Goal: Task Accomplishment & Management: Use online tool/utility

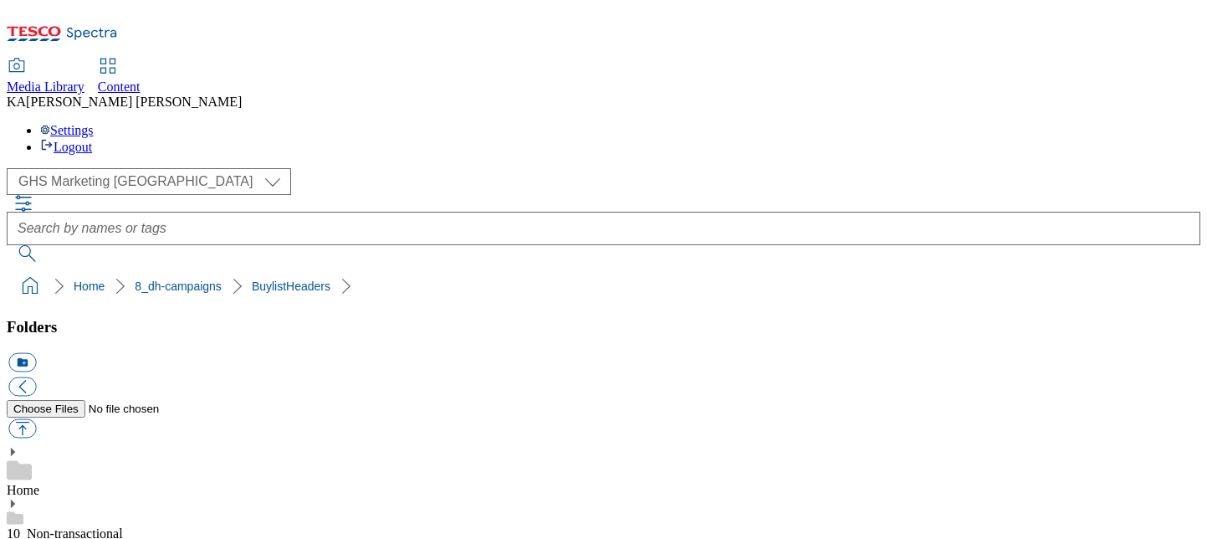
scroll to position [267, 0]
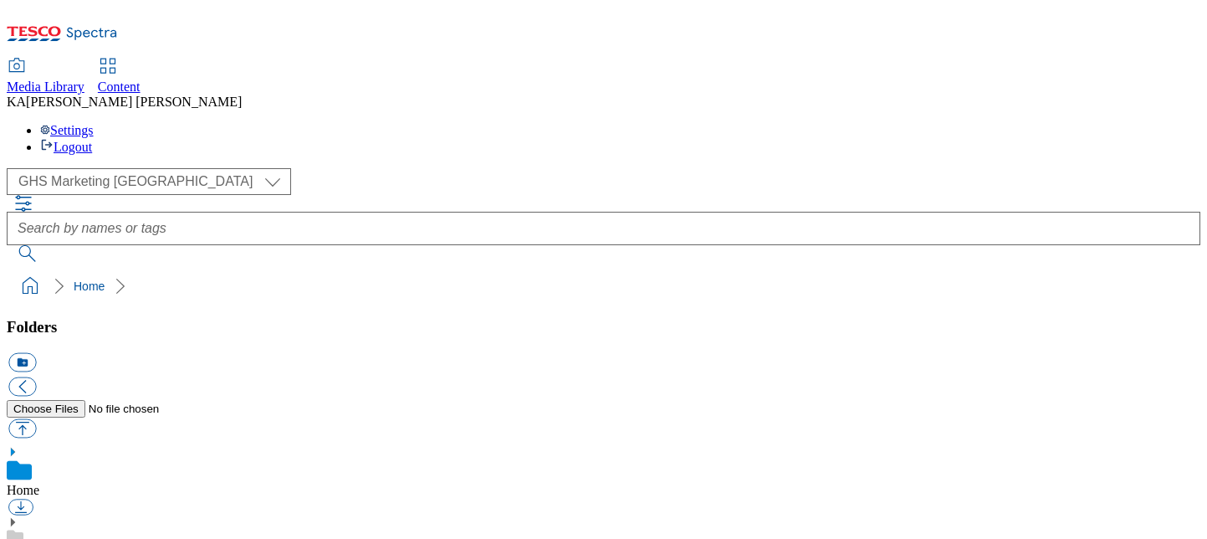
scroll to position [317, 0]
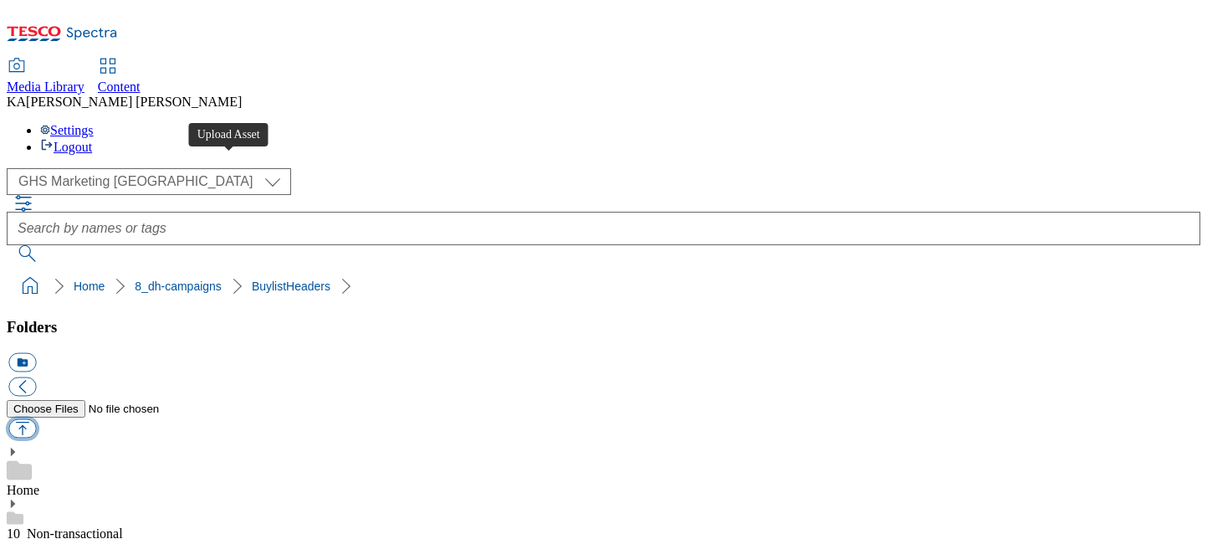
click at [36, 419] on button "button" at bounding box center [22, 428] width 28 height 19
type input "C:\fakepath\1756126772221-ad541852_ROI_Nature_Vallery_LegoBrand_H_1184x333_V1.j…"
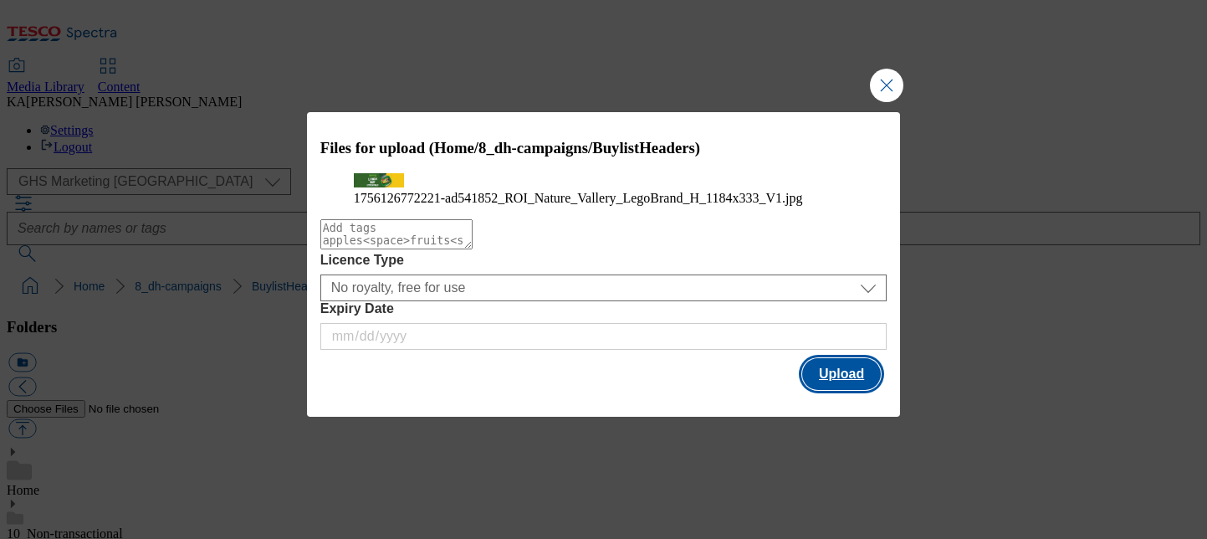
click at [859, 390] on button "Upload" at bounding box center [841, 374] width 79 height 32
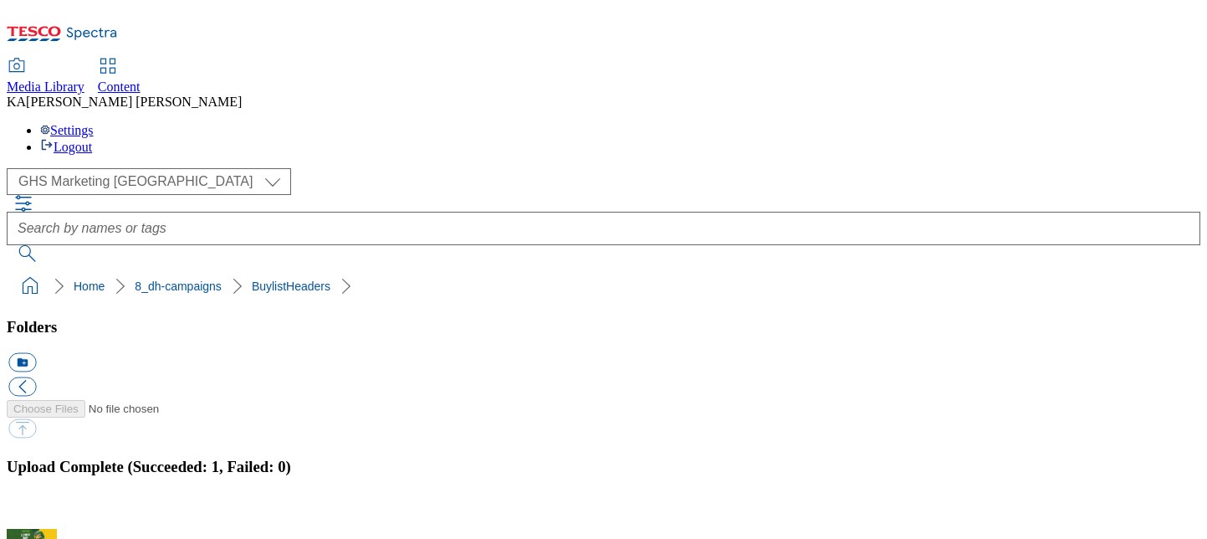
click at [33, 511] on button "button" at bounding box center [20, 519] width 25 height 16
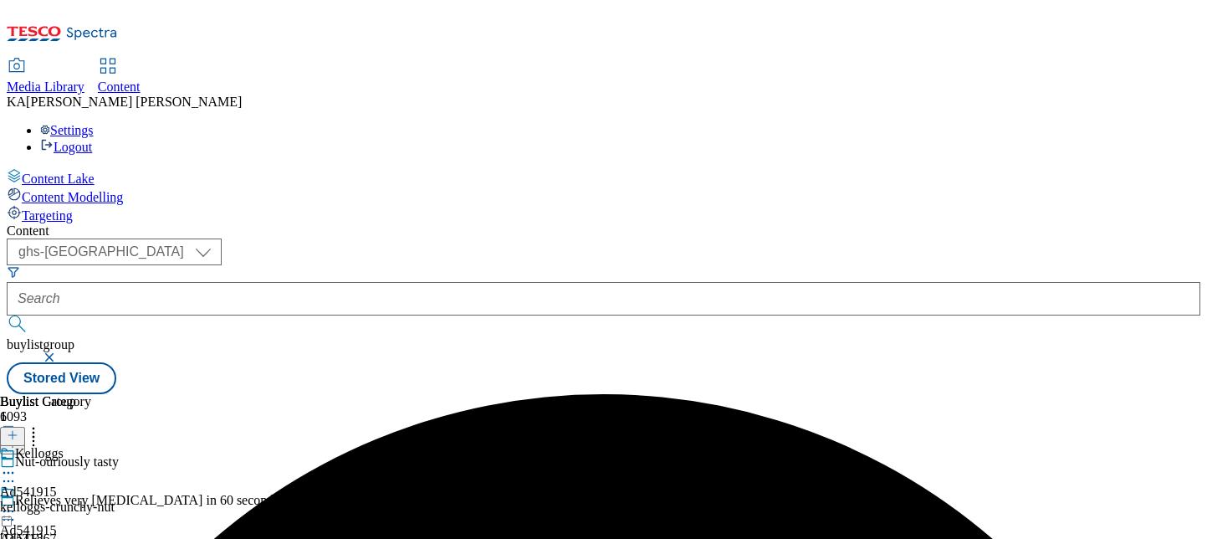
select select "ghs-[GEOGRAPHIC_DATA]"
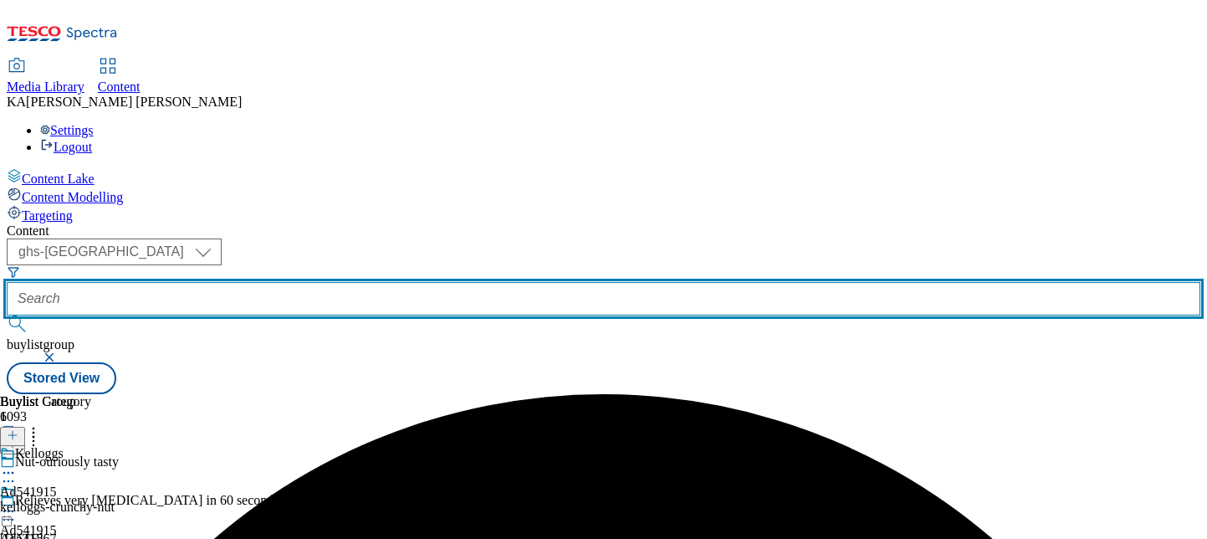
click at [390, 282] on input "text" at bounding box center [603, 298] width 1193 height 33
paste input "general-[PERSON_NAME]-nature-[PERSON_NAME]-25tw27"
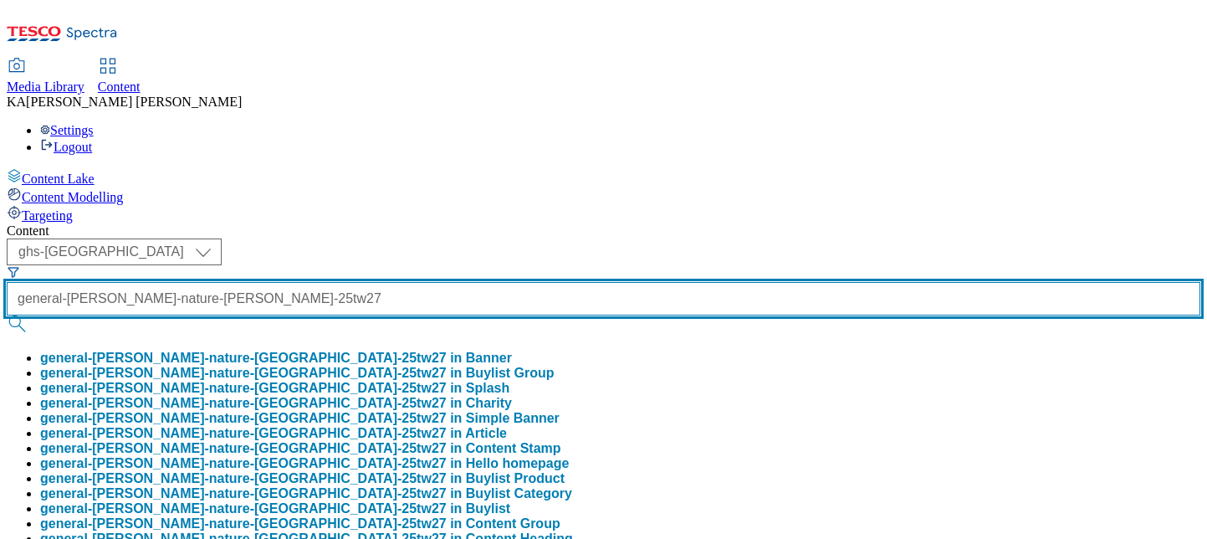
scroll to position [0, 65]
type input "general-[PERSON_NAME]-nature-[PERSON_NAME]-25tw27"
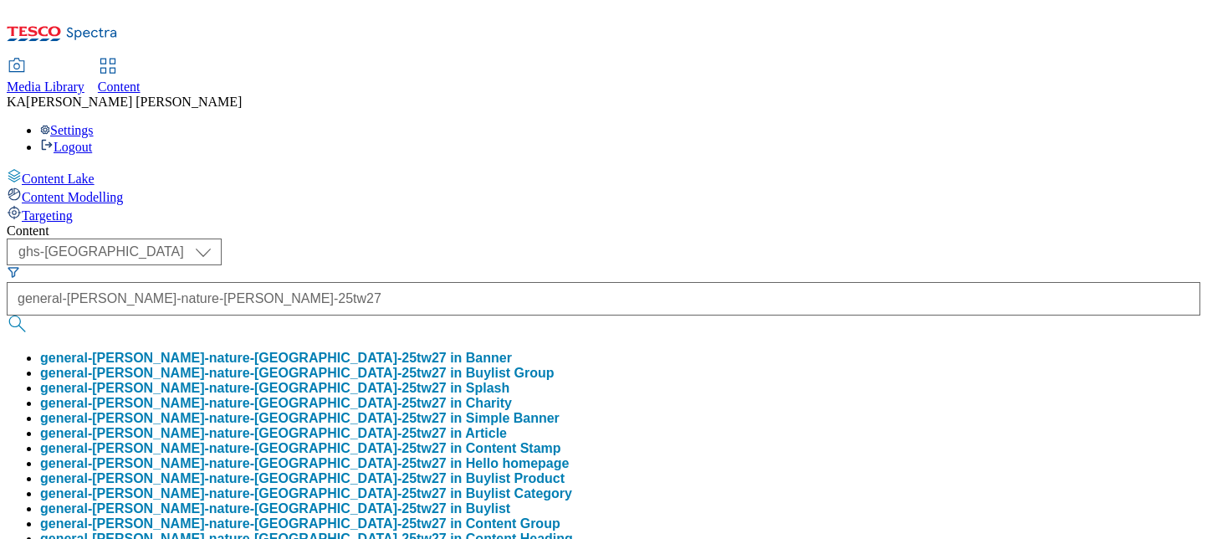
scroll to position [0, 0]
click at [386, 365] on button "general-mills-nature-vallery-25tw27 in Buylist Group" at bounding box center [297, 372] width 514 height 15
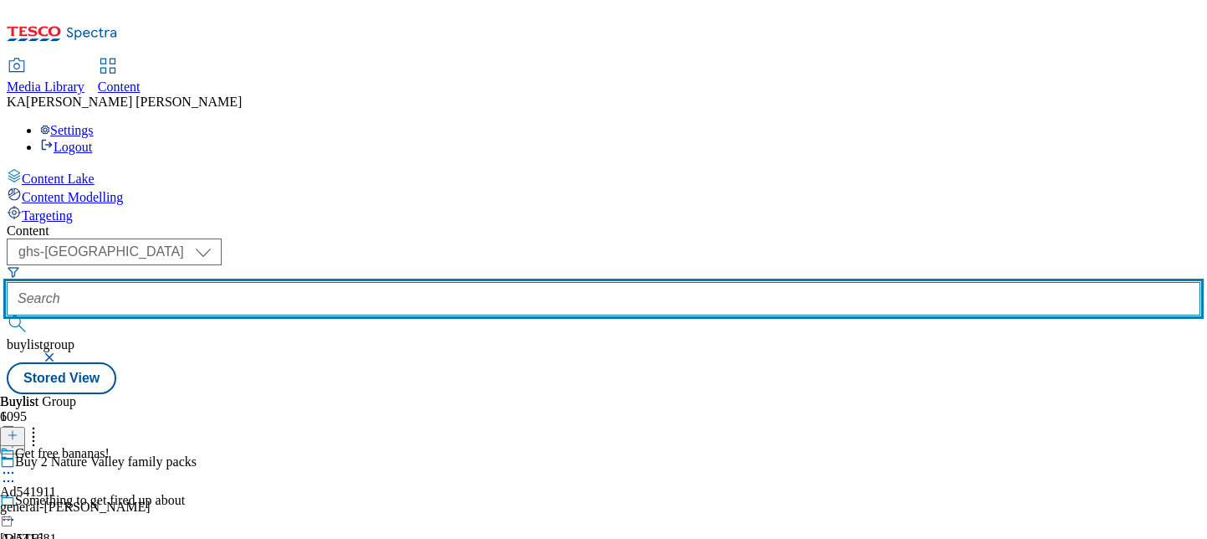
click at [419, 282] on input "text" at bounding box center [603, 298] width 1193 height 33
paste input "general-[PERSON_NAME]-nature-[PERSON_NAME]-25tw27"
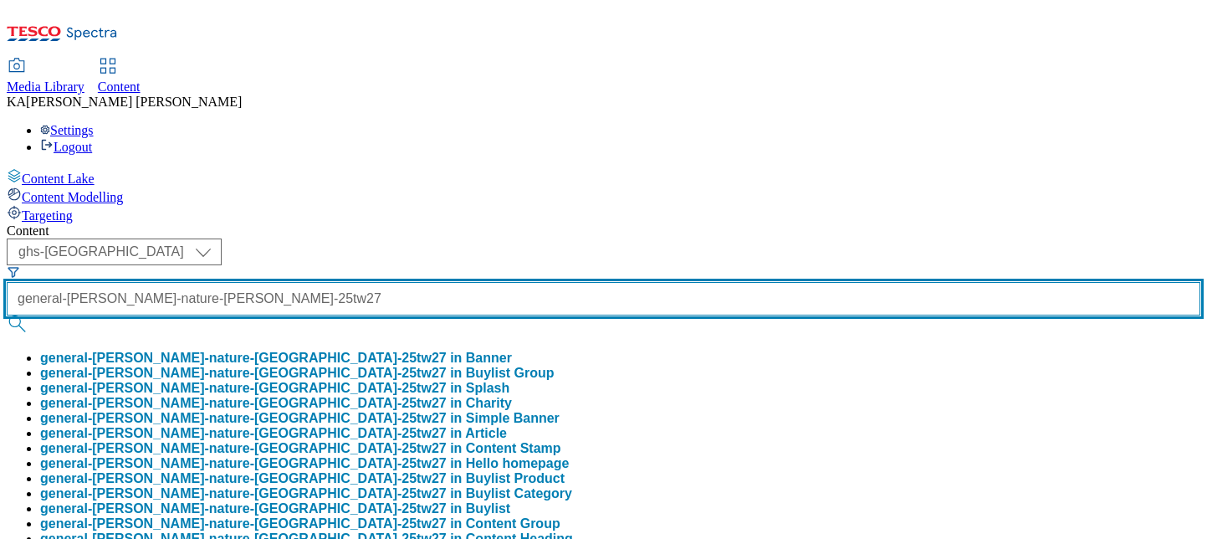
type input "general-[PERSON_NAME]-nature-[PERSON_NAME]-25tw27"
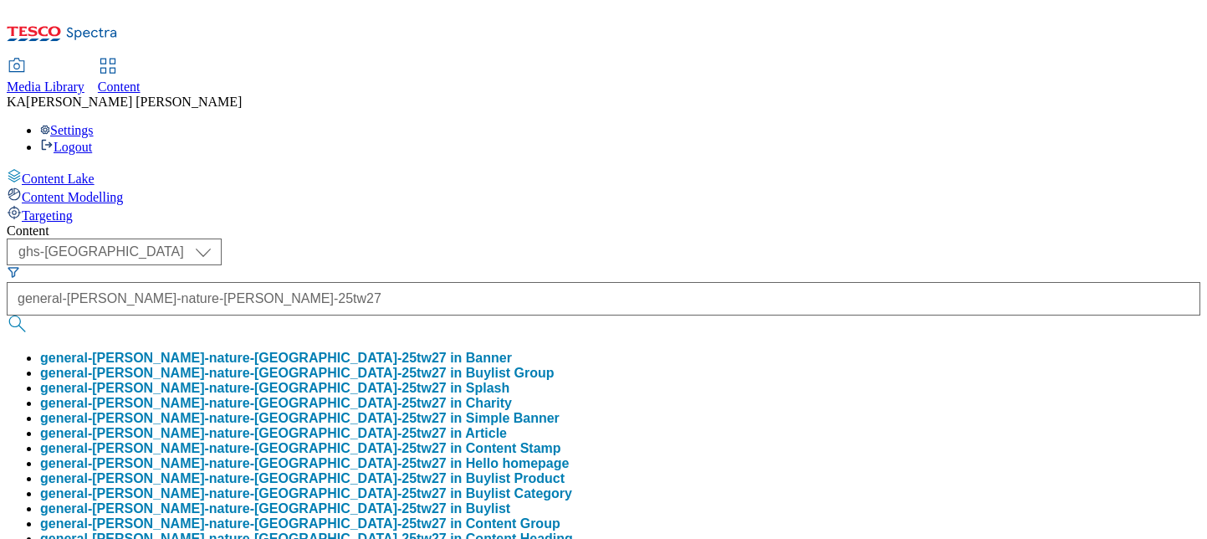
scroll to position [0, 0]
click at [403, 365] on button "general-mills-nature-vallery-25tw27 in Buylist Group" at bounding box center [297, 372] width 514 height 15
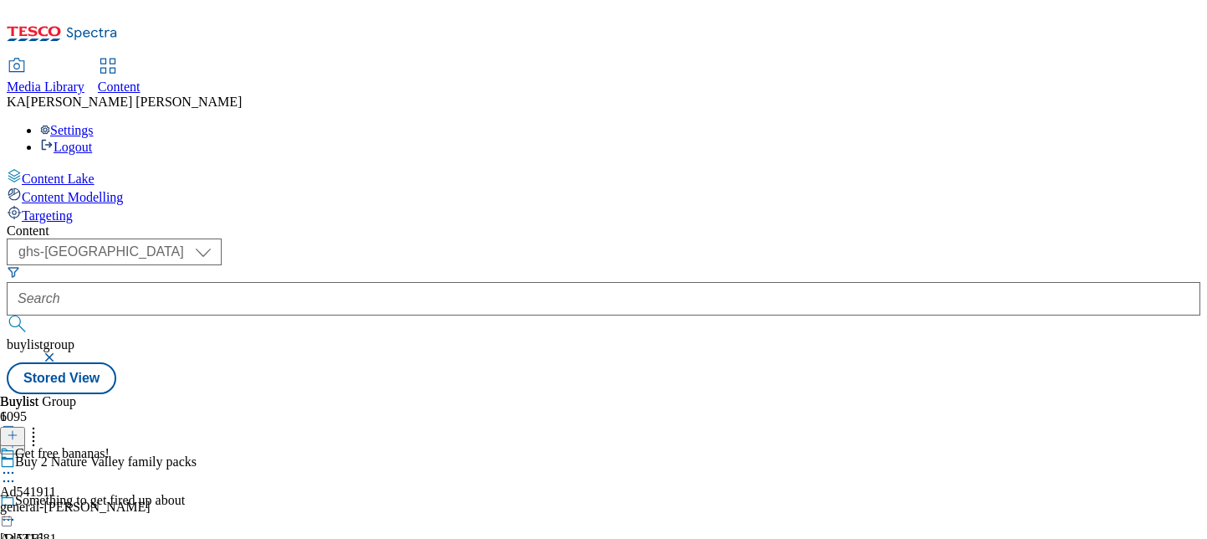
click at [17, 464] on icon at bounding box center [8, 472] width 17 height 17
click at [71, 502] on span "Edit" at bounding box center [61, 508] width 19 height 13
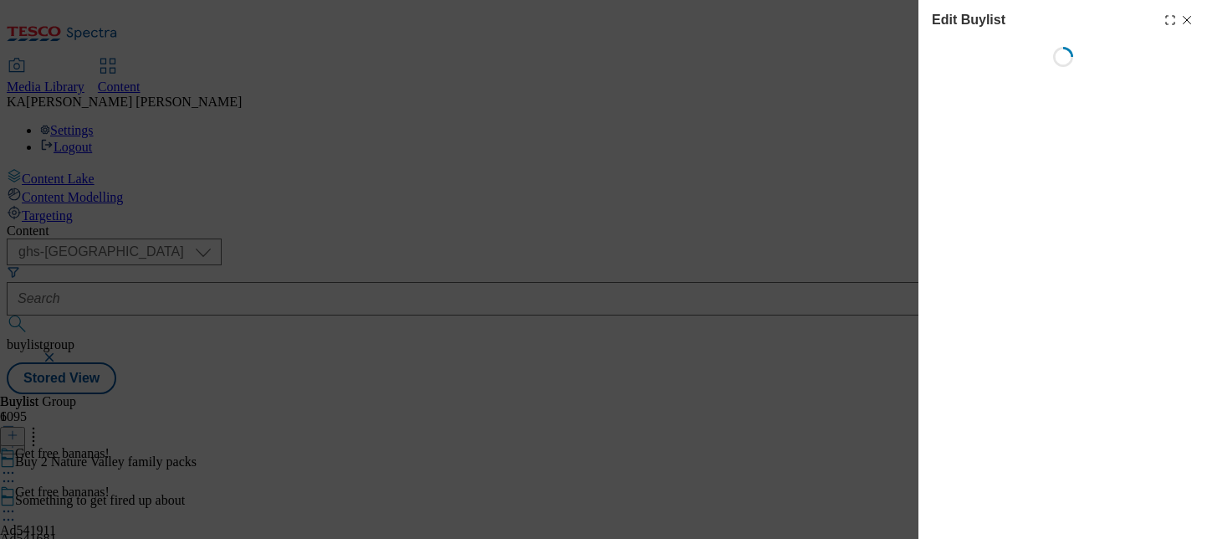
select select "tactical"
select select "supplier funded short term 1-3 weeks"
select select "dunnhumby"
select select "Banner"
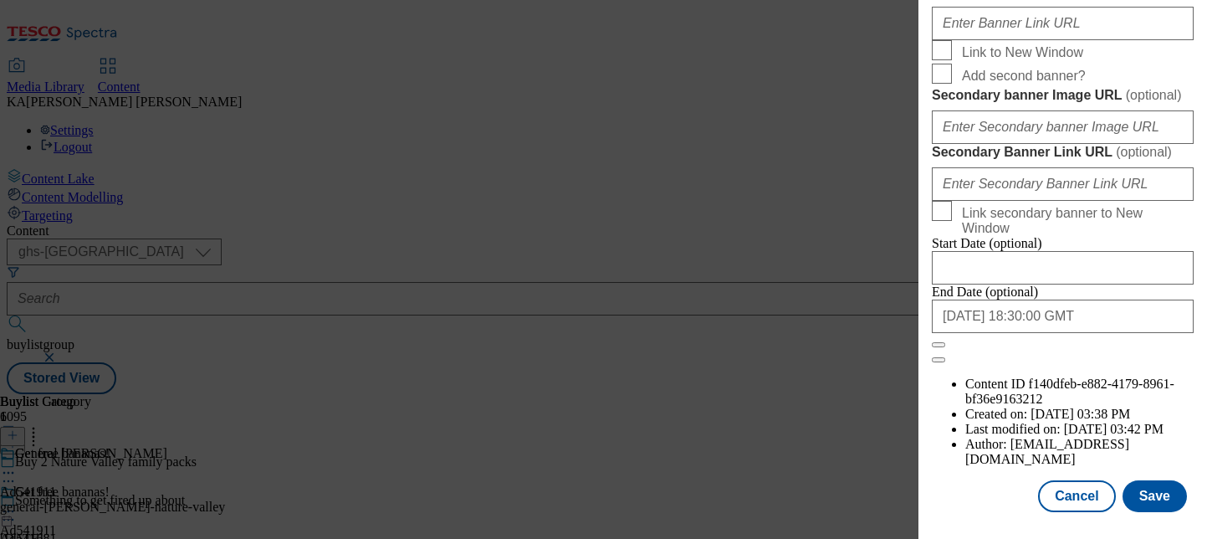
scroll to position [1882, 0]
click at [1166, 494] on button "Save" at bounding box center [1154, 496] width 64 height 32
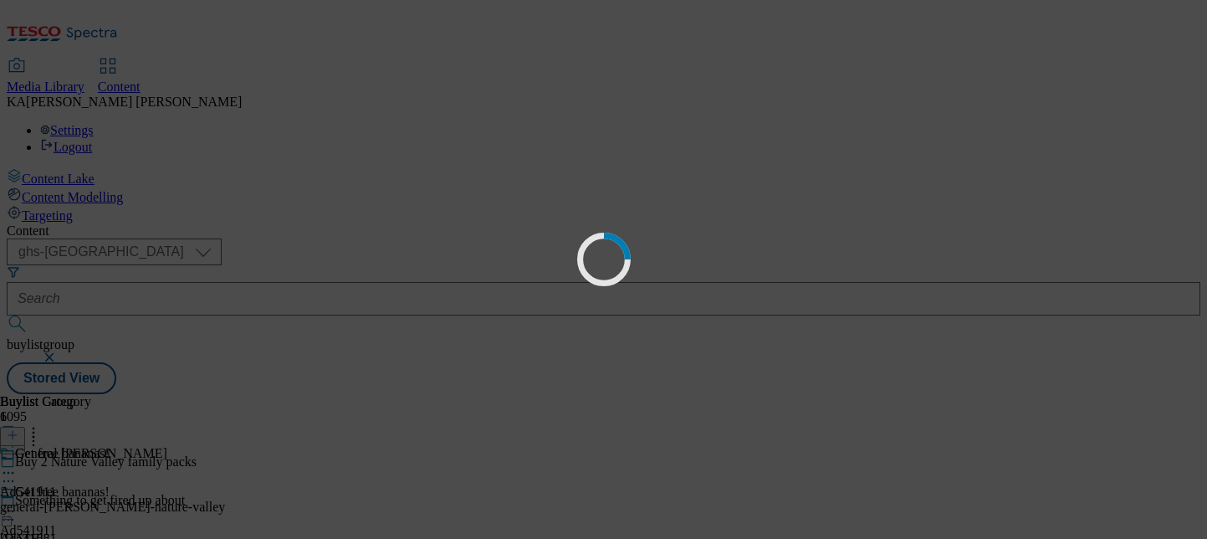
scroll to position [0, 0]
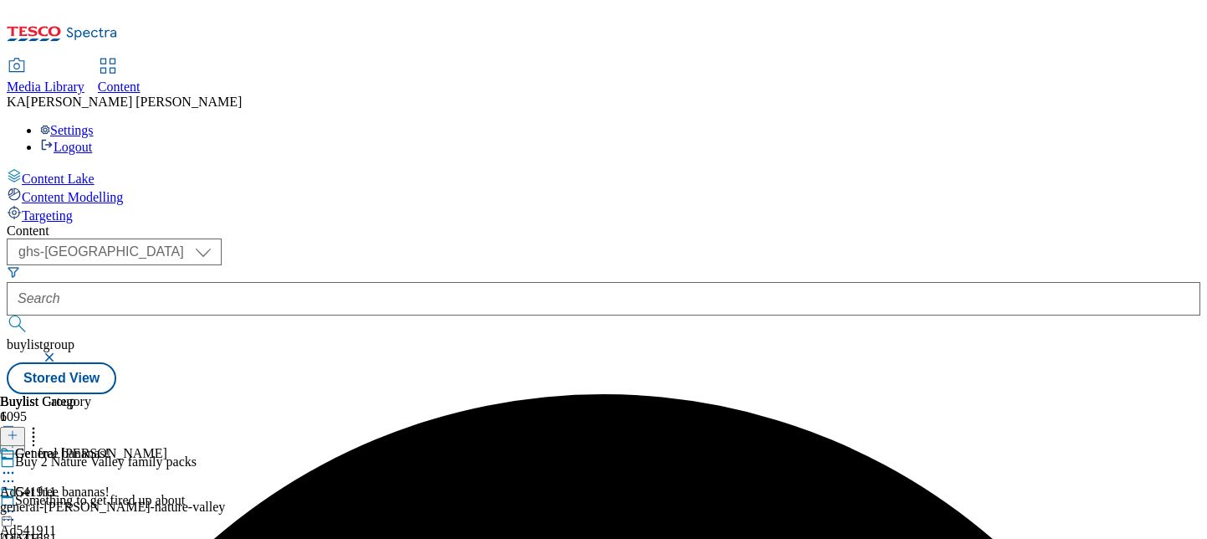
click at [17, 503] on icon at bounding box center [8, 511] width 17 height 17
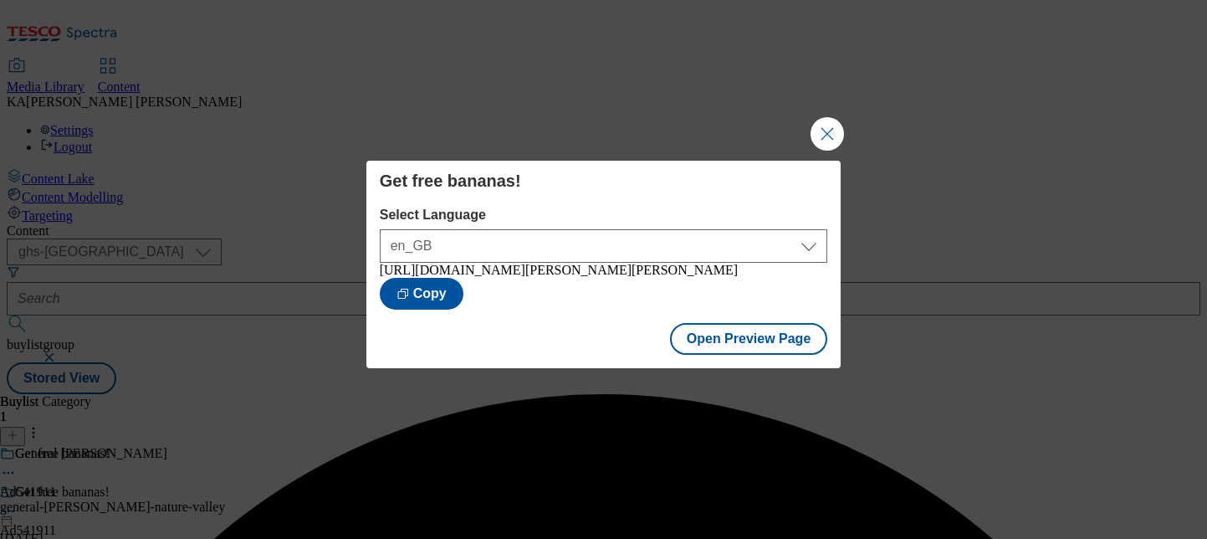
click at [745, 323] on div "Open Preview Page" at bounding box center [603, 340] width 475 height 55
click at [743, 339] on button "Open Preview Page" at bounding box center [749, 339] width 158 height 32
click at [832, 117] on button "Close Modal" at bounding box center [826, 133] width 33 height 33
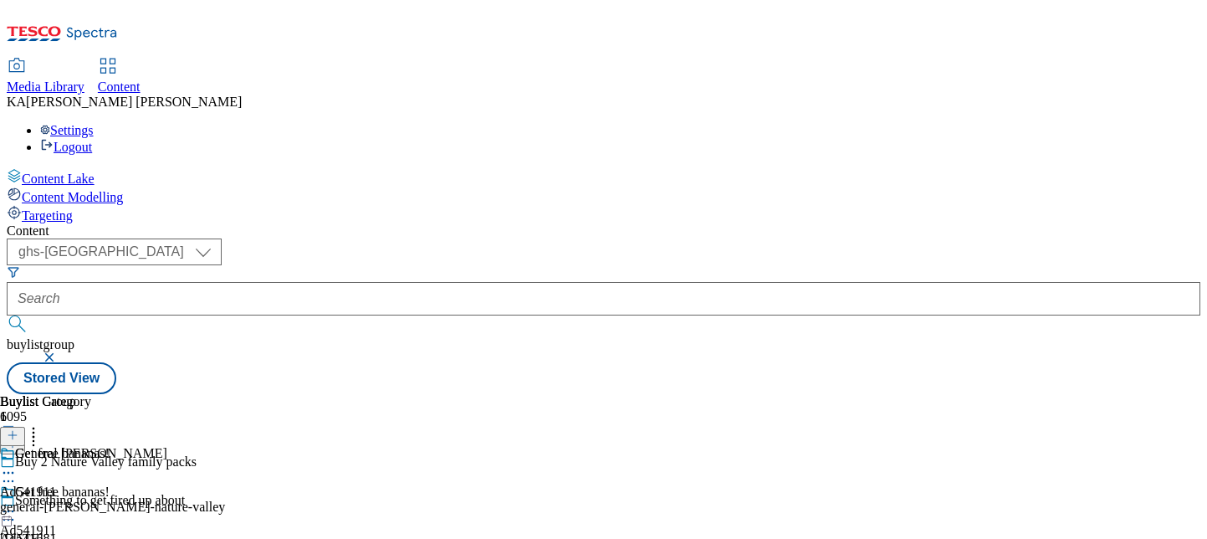
click at [59, 352] on button "button" at bounding box center [51, 357] width 17 height 10
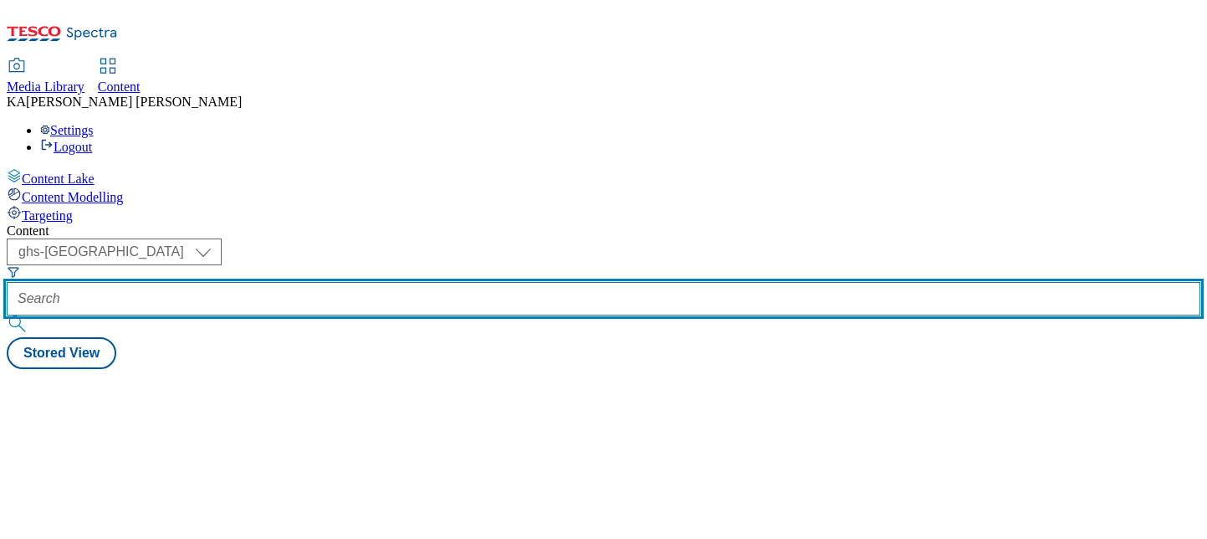
click at [366, 282] on input "text" at bounding box center [603, 298] width 1193 height 33
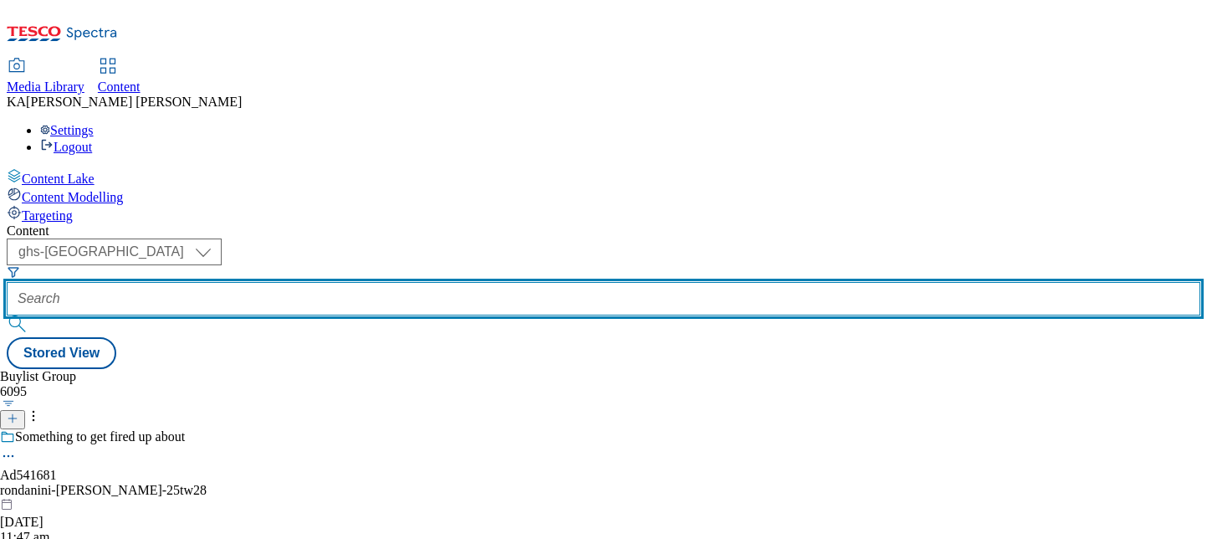
paste input "general-[PERSON_NAME]-nature-[PERSON_NAME]-25tw27"
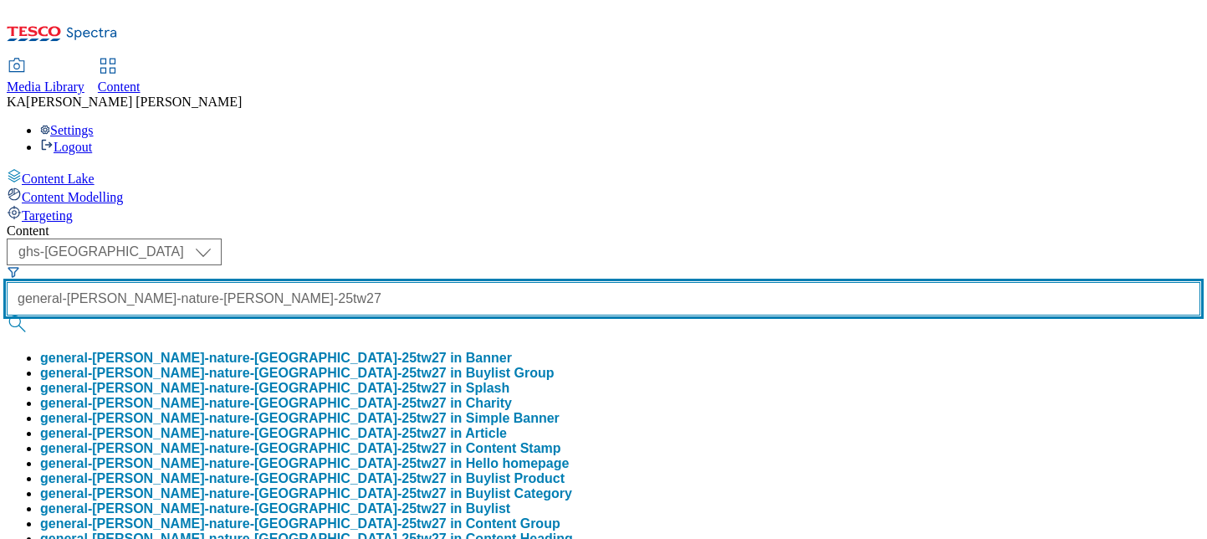
scroll to position [240, 0]
type input "general-[PERSON_NAME]-nature-[PERSON_NAME]-25tw27"
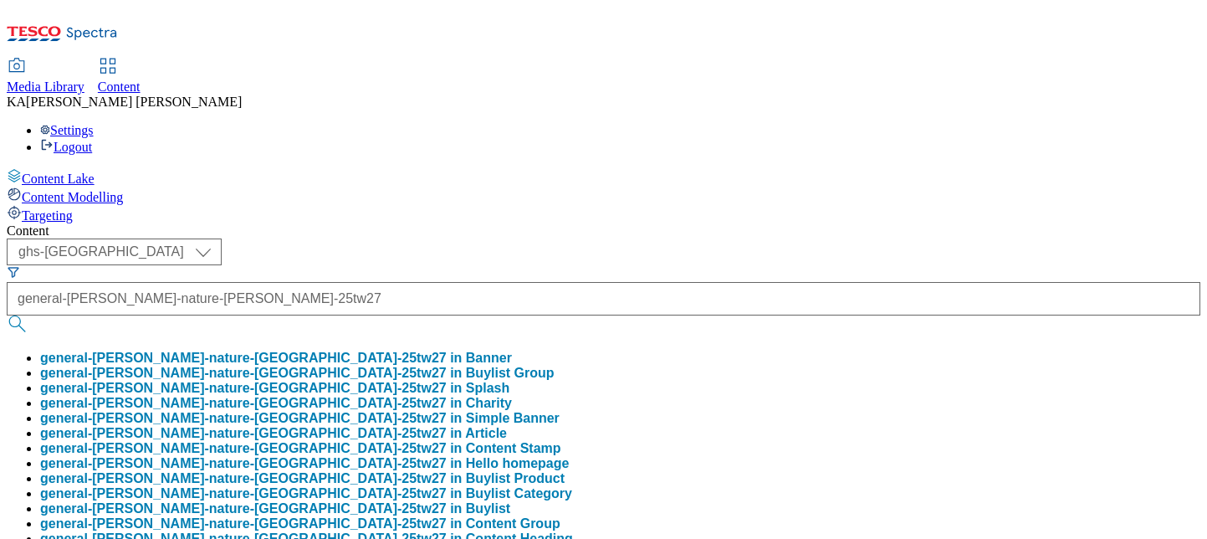
scroll to position [0, 0]
click at [393, 501] on button "general-mills-nature-vallery-25tw27 in Buylist" at bounding box center [275, 508] width 470 height 15
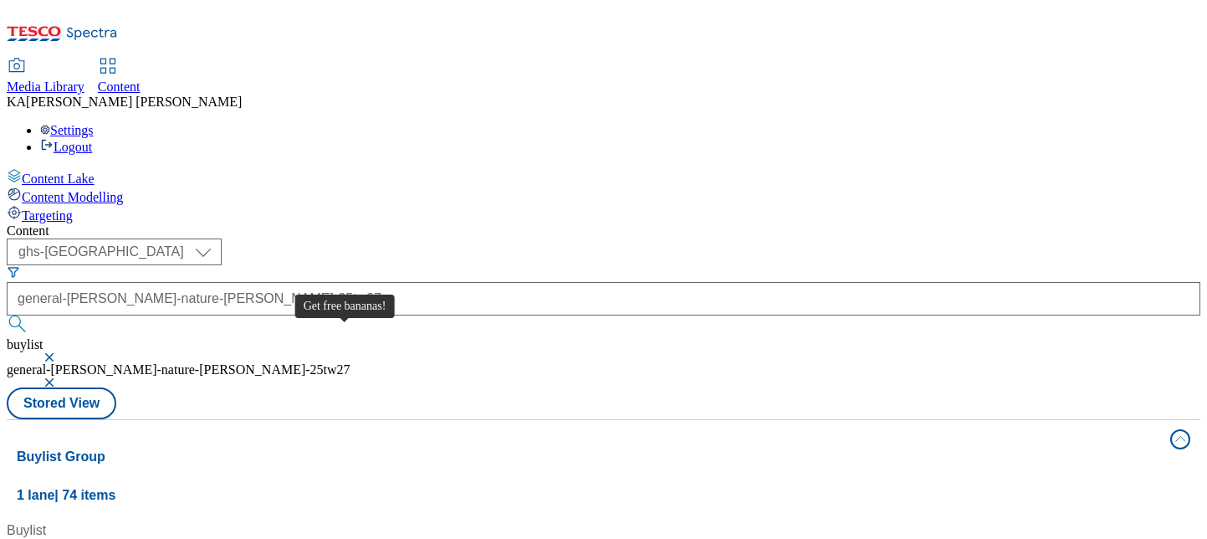
scroll to position [5, 0]
click at [59, 352] on button "button" at bounding box center [51, 357] width 17 height 10
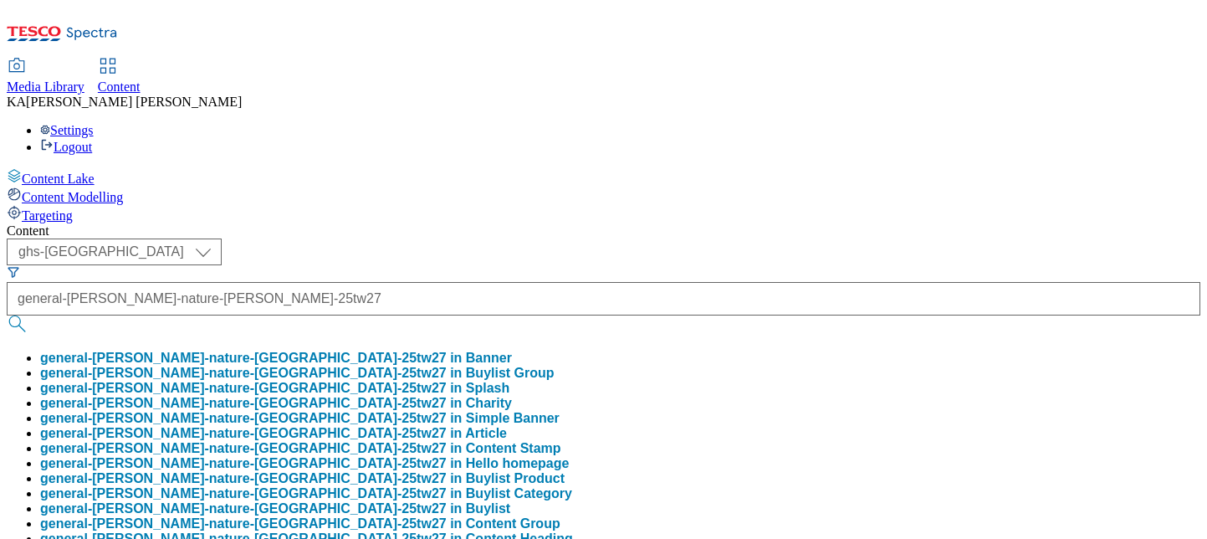
scroll to position [152, 0]
click at [390, 486] on button "general-mills-nature-vallery-25tw27 in Buylist Category" at bounding box center [306, 493] width 532 height 15
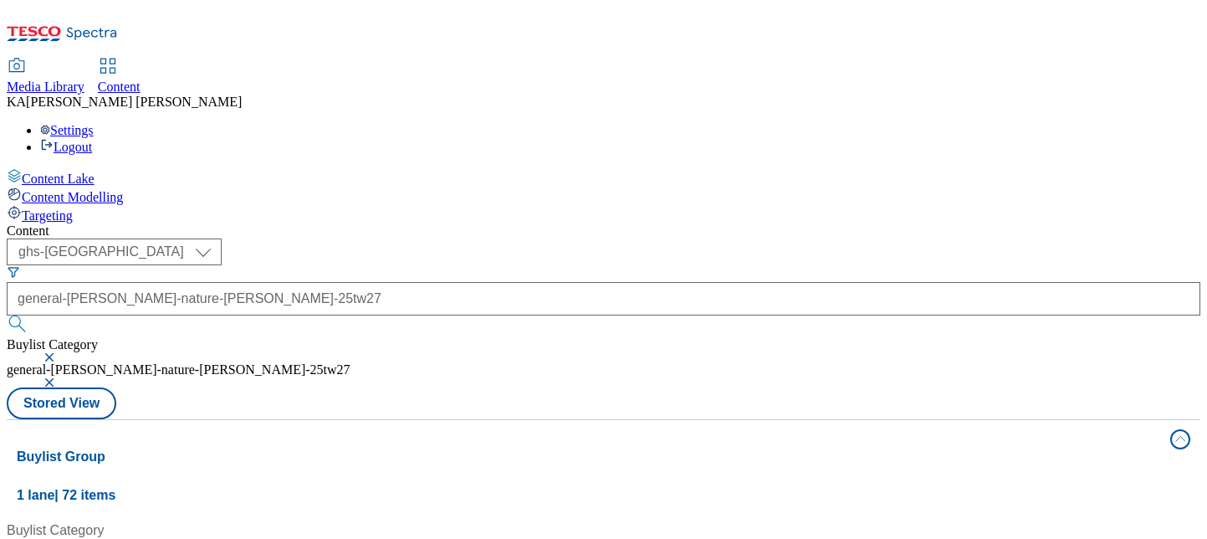
click at [59, 352] on button "button" at bounding box center [51, 357] width 17 height 10
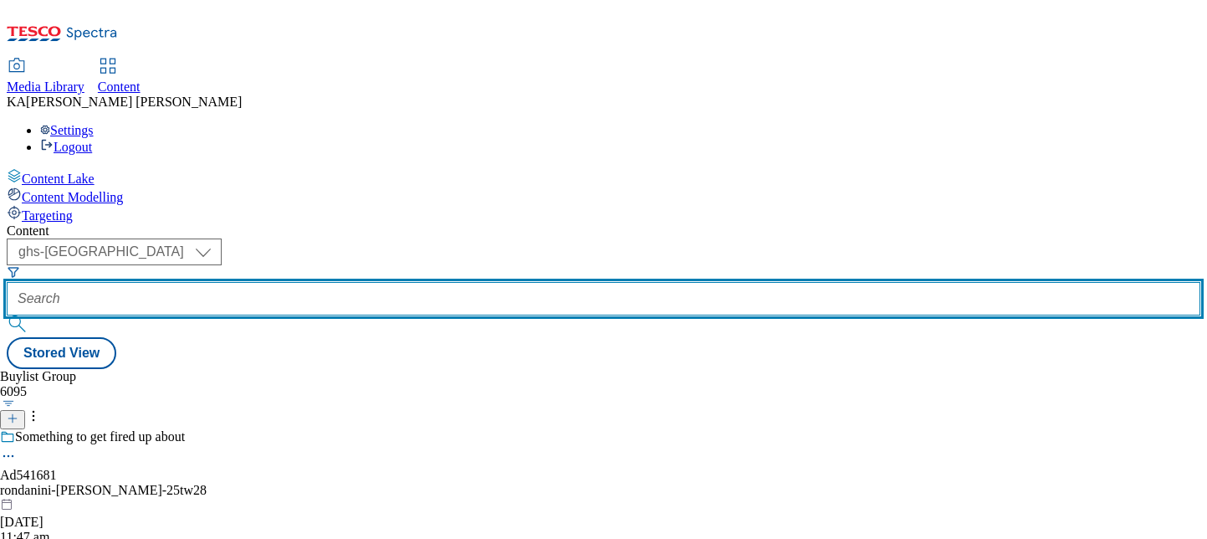
click at [374, 282] on input "text" at bounding box center [603, 298] width 1193 height 33
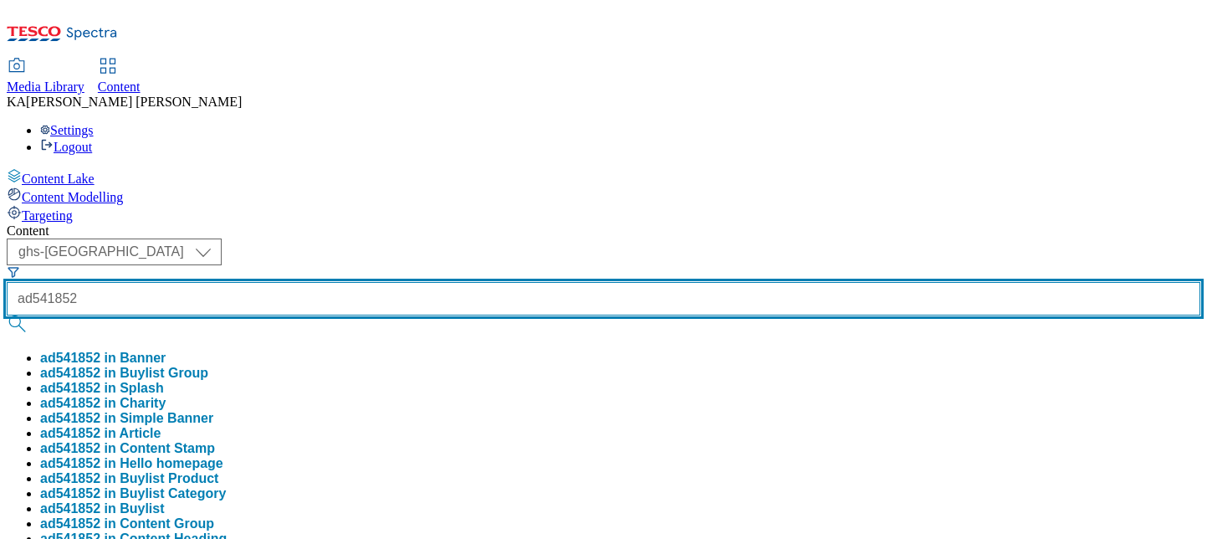
type input "ad541852"
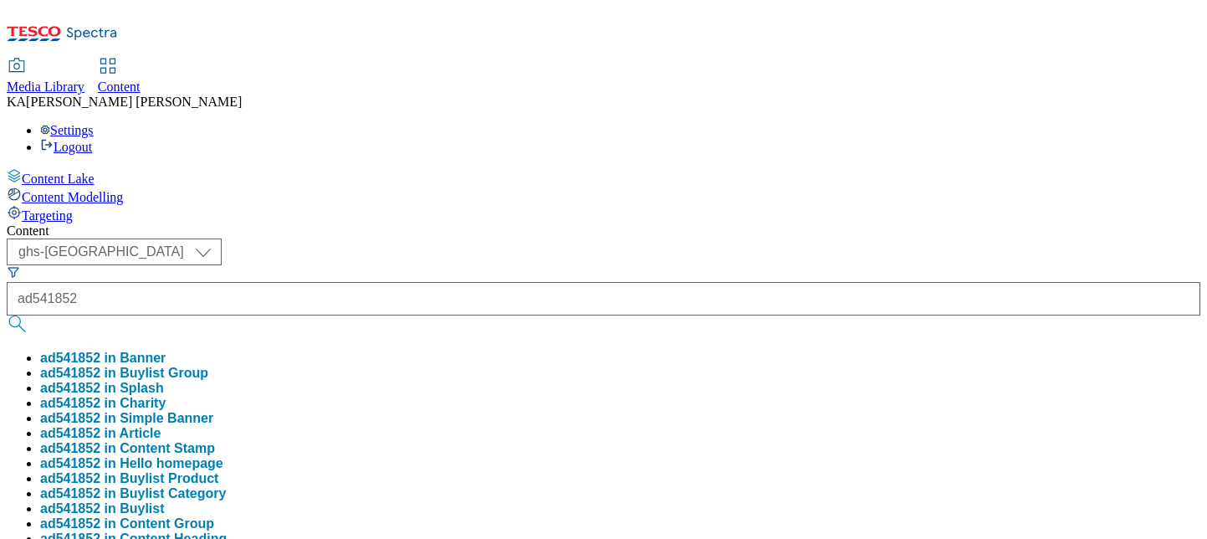
click at [208, 365] on button "ad541852 in Buylist Group" at bounding box center [124, 372] width 168 height 15
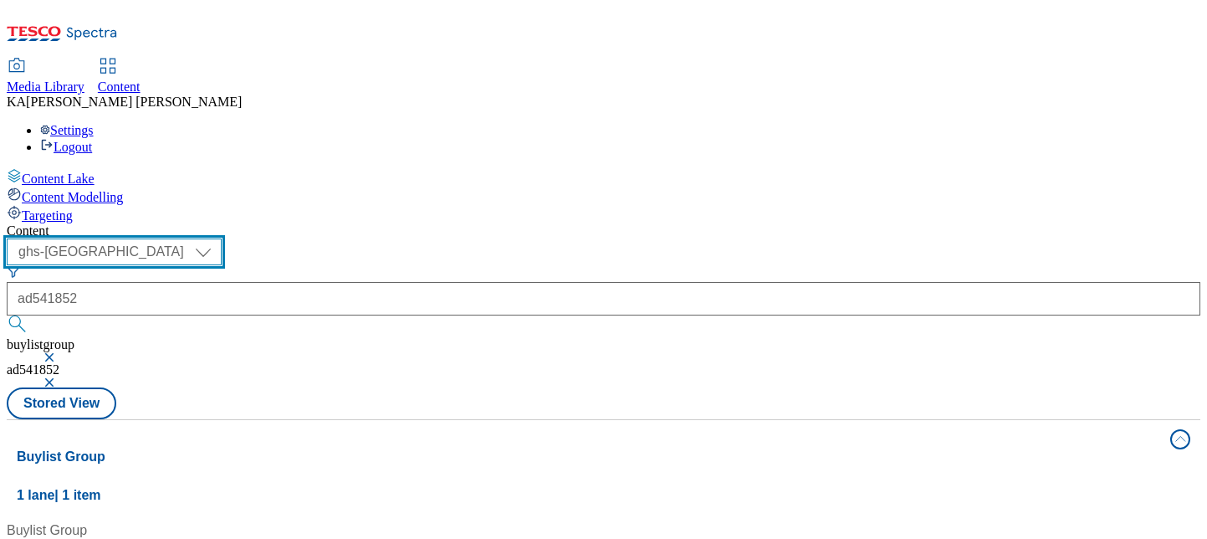
click at [222, 238] on select "ghs-roi ghs-uk" at bounding box center [114, 251] width 215 height 27
select select "ghs-roi"
click at [217, 238] on select "ghs-roi ghs-uk" at bounding box center [114, 251] width 215 height 27
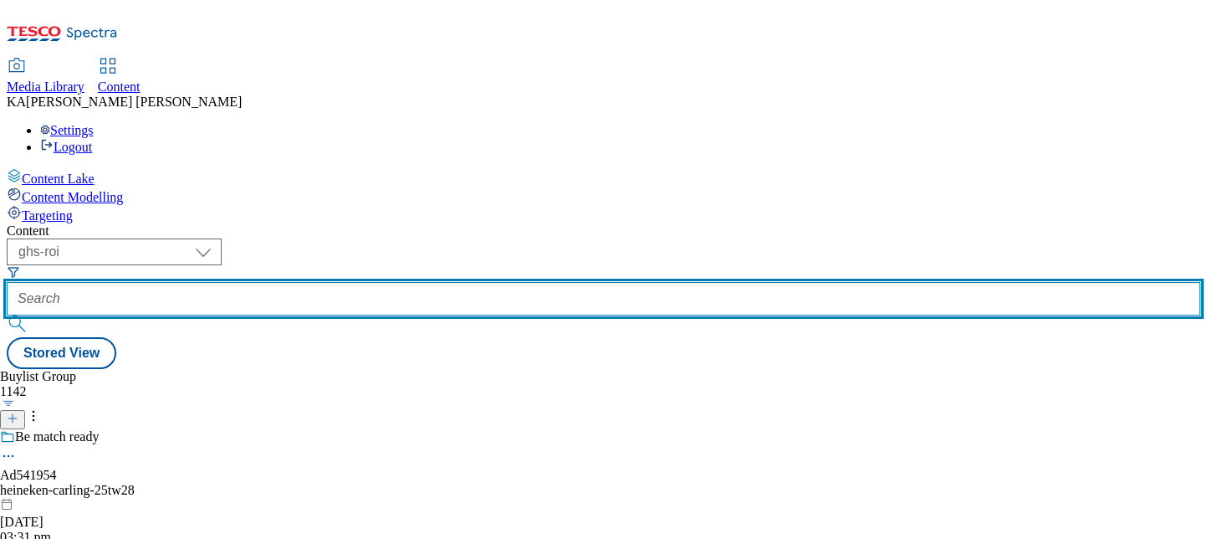
click at [418, 282] on input "text" at bounding box center [603, 298] width 1193 height 33
paste input "general-[PERSON_NAME]-nature-[PERSON_NAME]-25tw27"
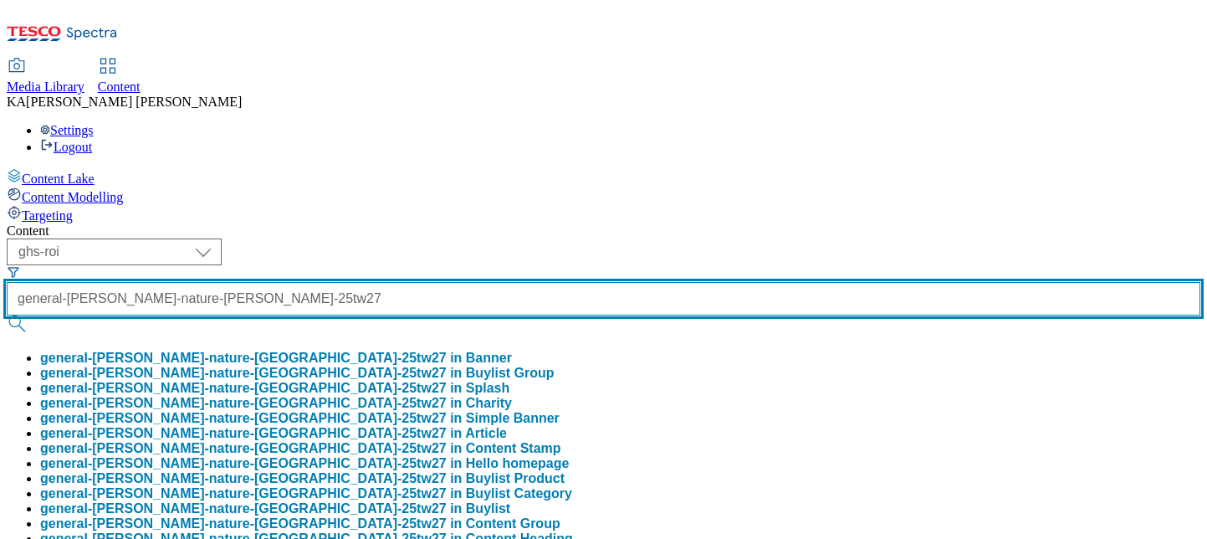
type input "general-[PERSON_NAME]-nature-[PERSON_NAME]-25tw27"
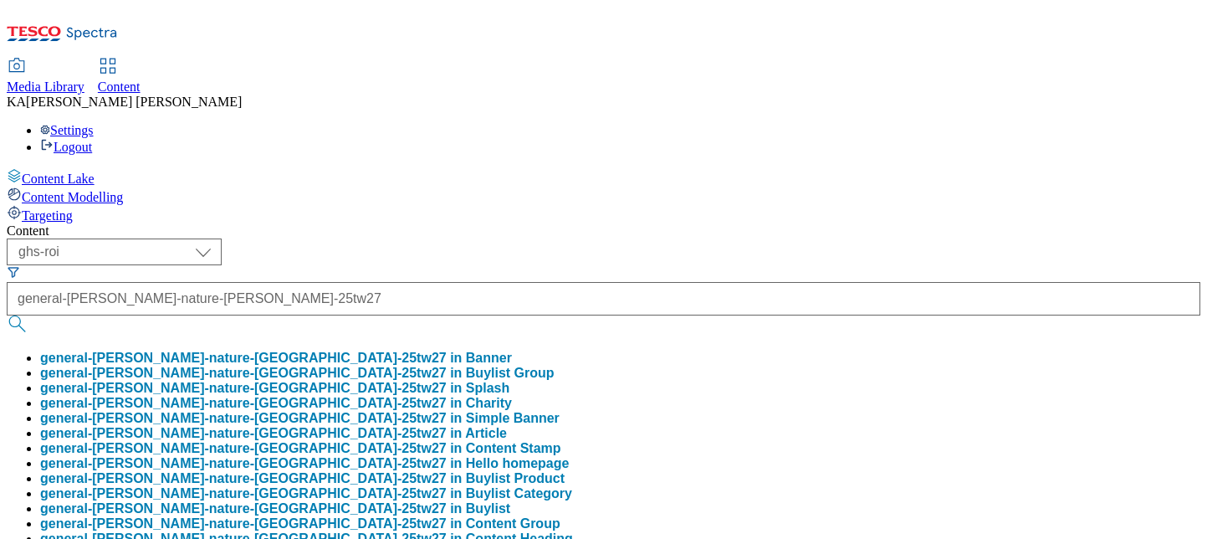
scroll to position [0, 0]
click at [406, 365] on button "general-mills-nature-vallery-25tw27 in Buylist Group" at bounding box center [297, 372] width 514 height 15
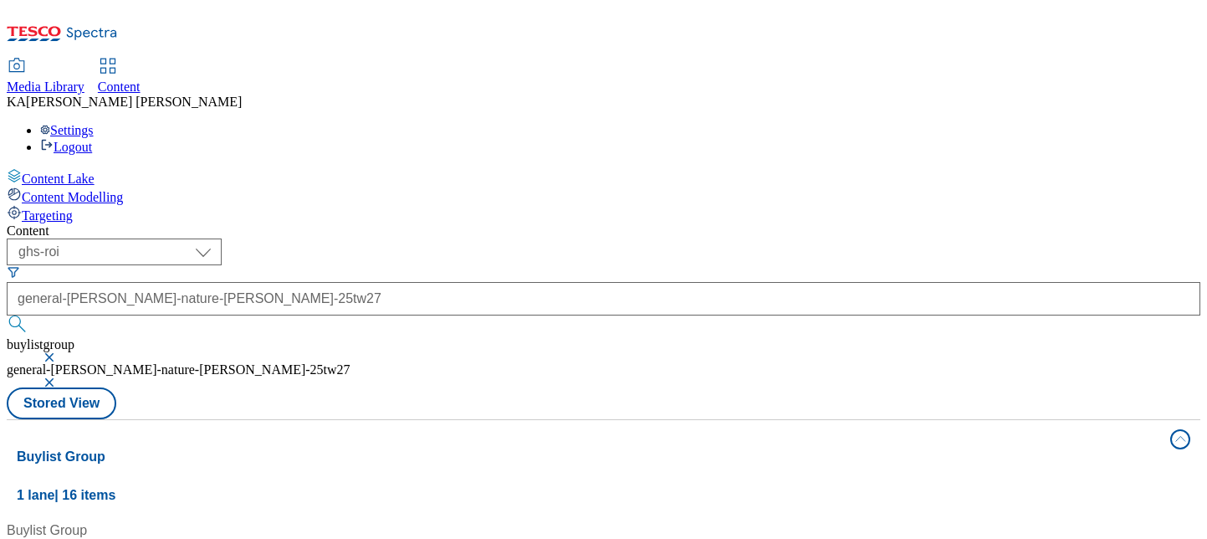
scroll to position [120, 0]
click at [59, 352] on button "button" at bounding box center [51, 357] width 17 height 10
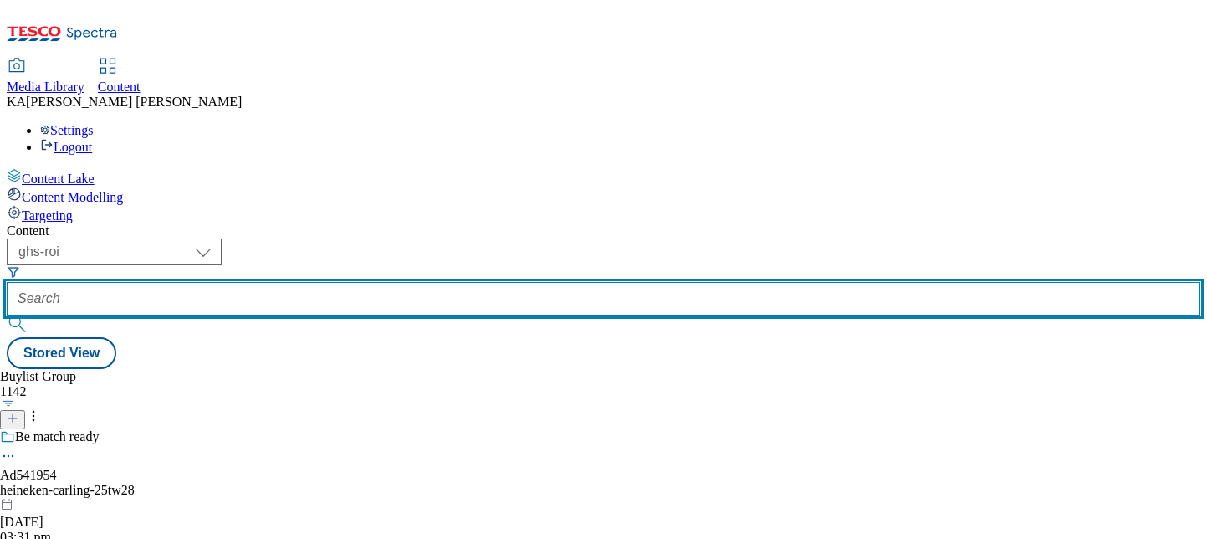
click at [391, 282] on input "text" at bounding box center [603, 298] width 1193 height 33
paste input "general-[PERSON_NAME]-nature-[PERSON_NAME]-25tw27"
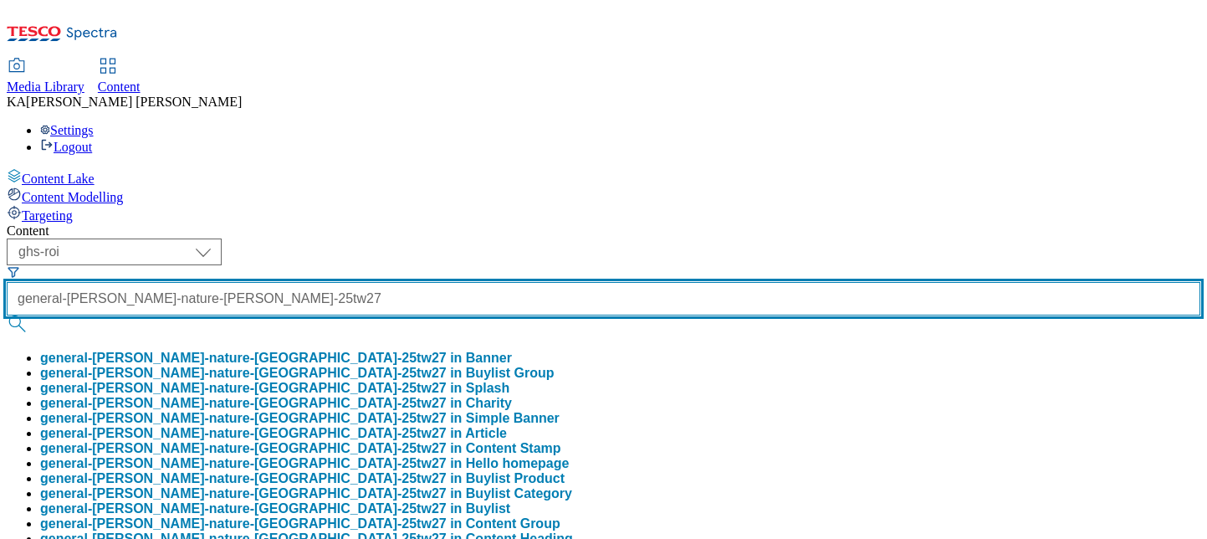
type input "general-[PERSON_NAME]-nature-[PERSON_NAME]-25tw27"
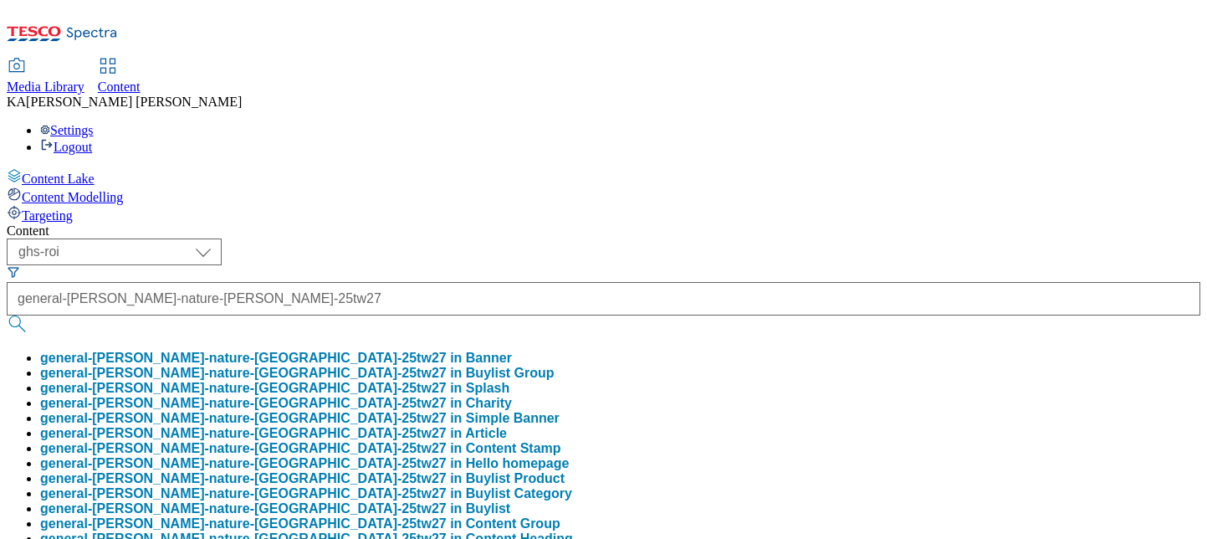
scroll to position [0, 0]
click at [397, 365] on button "general-mills-nature-vallery-25tw27 in Buylist Group" at bounding box center [297, 372] width 514 height 15
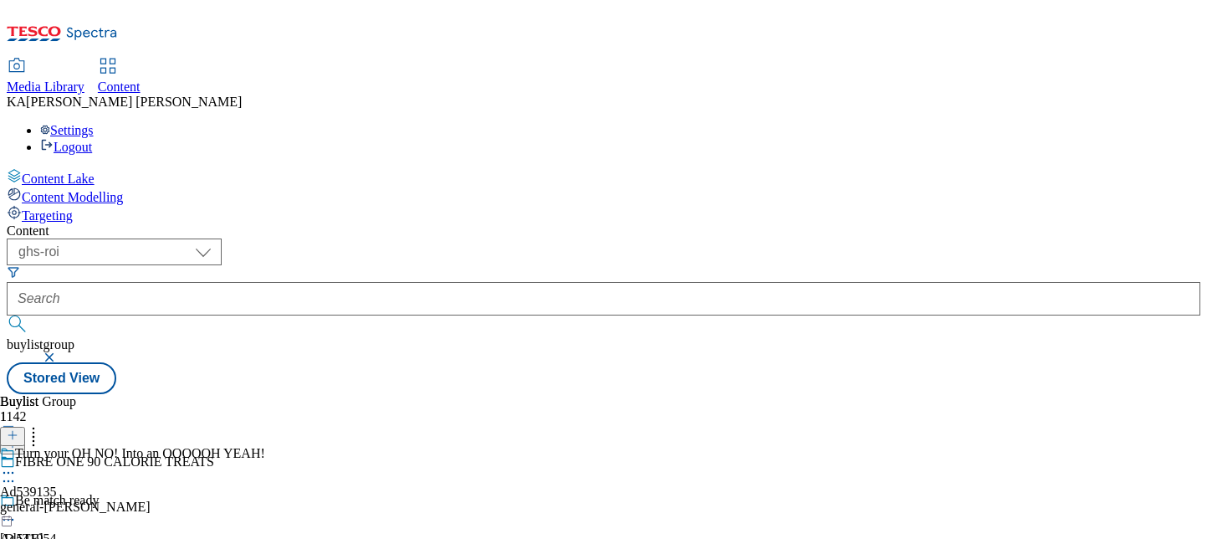
click at [59, 352] on button "button" at bounding box center [51, 357] width 17 height 10
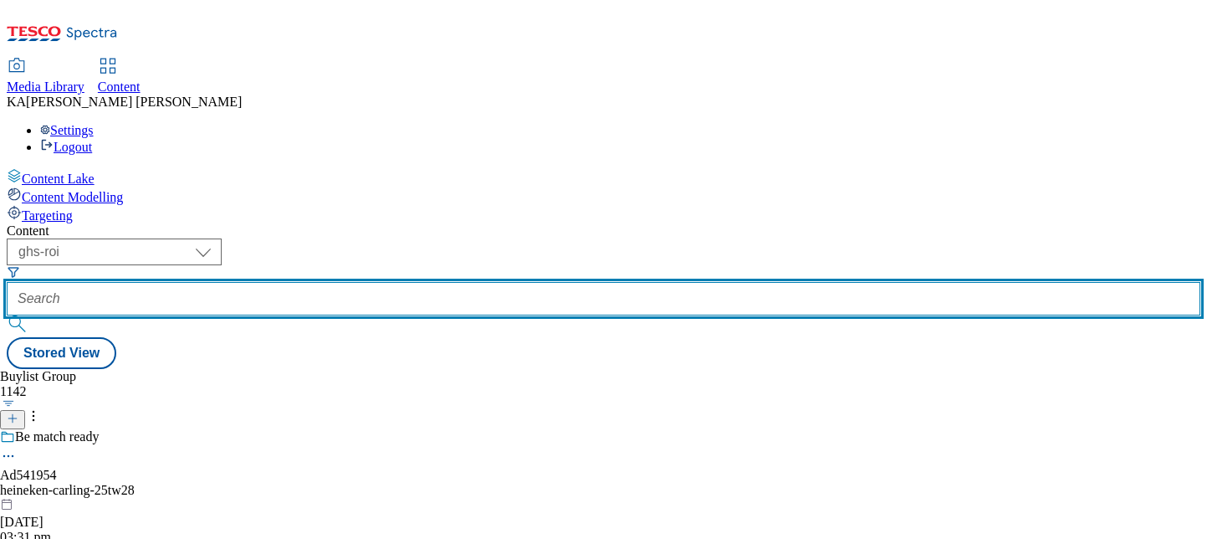
click at [423, 282] on input "text" at bounding box center [603, 298] width 1193 height 33
paste input "general-[PERSON_NAME]-nature-[PERSON_NAME]-25tw27"
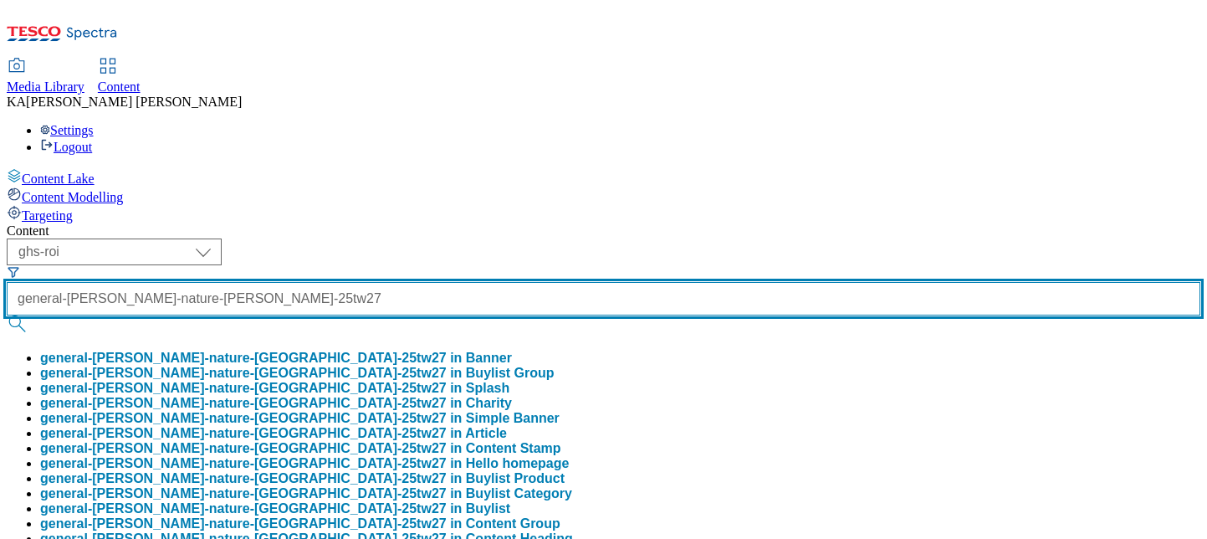
scroll to position [243, 0]
type input "general-[PERSON_NAME]-nature-[PERSON_NAME]-25tw27"
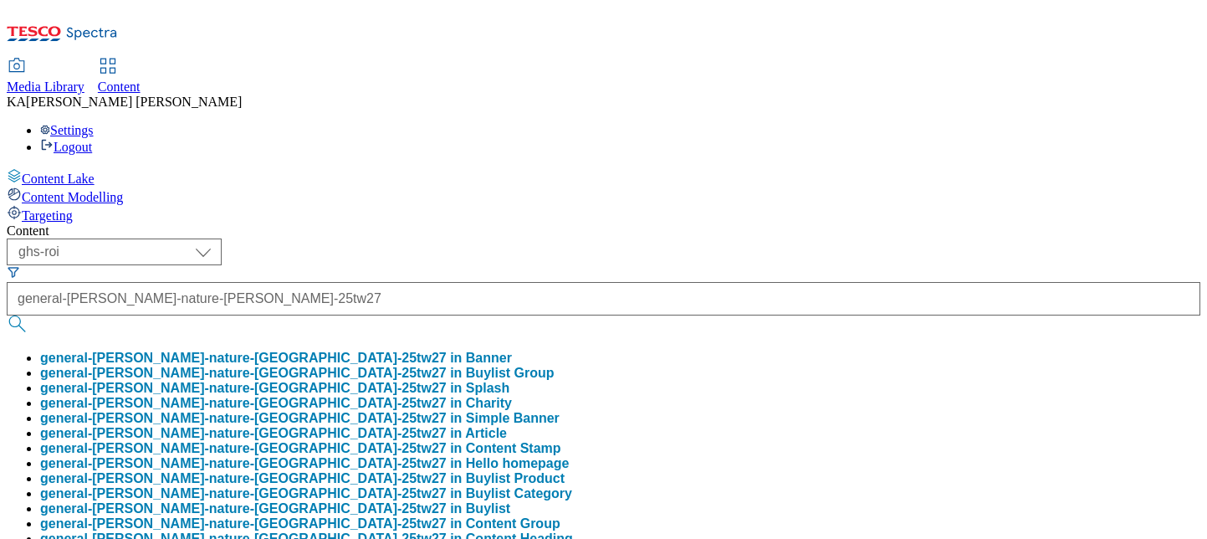
scroll to position [0, 0]
click at [386, 501] on button "general-mills-nature-vallery-25tw27 in Buylist" at bounding box center [275, 508] width 470 height 15
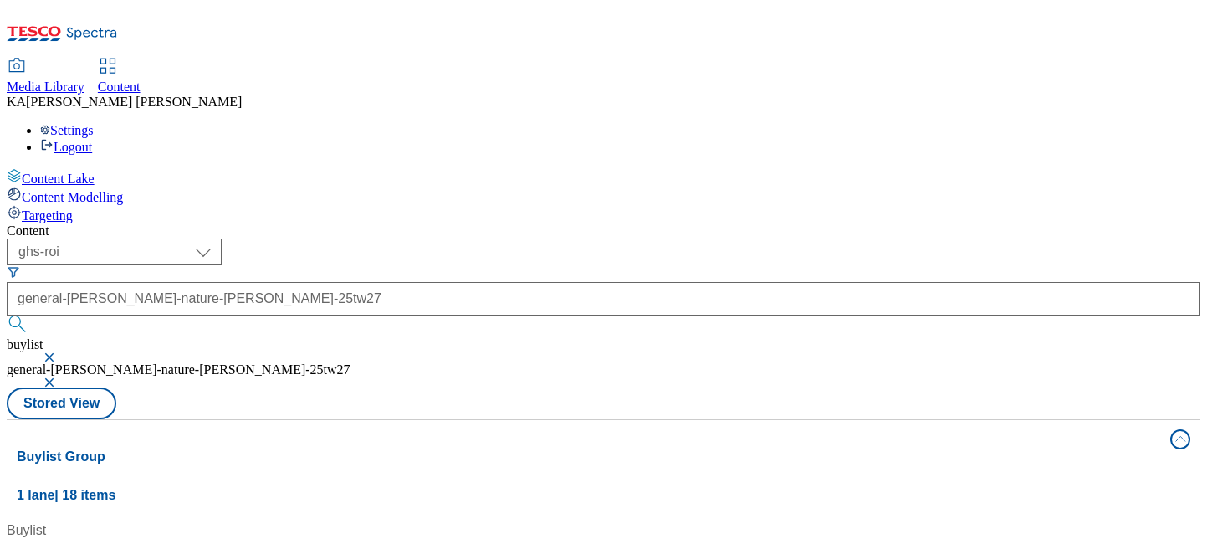
click at [59, 352] on button "button" at bounding box center [51, 357] width 17 height 10
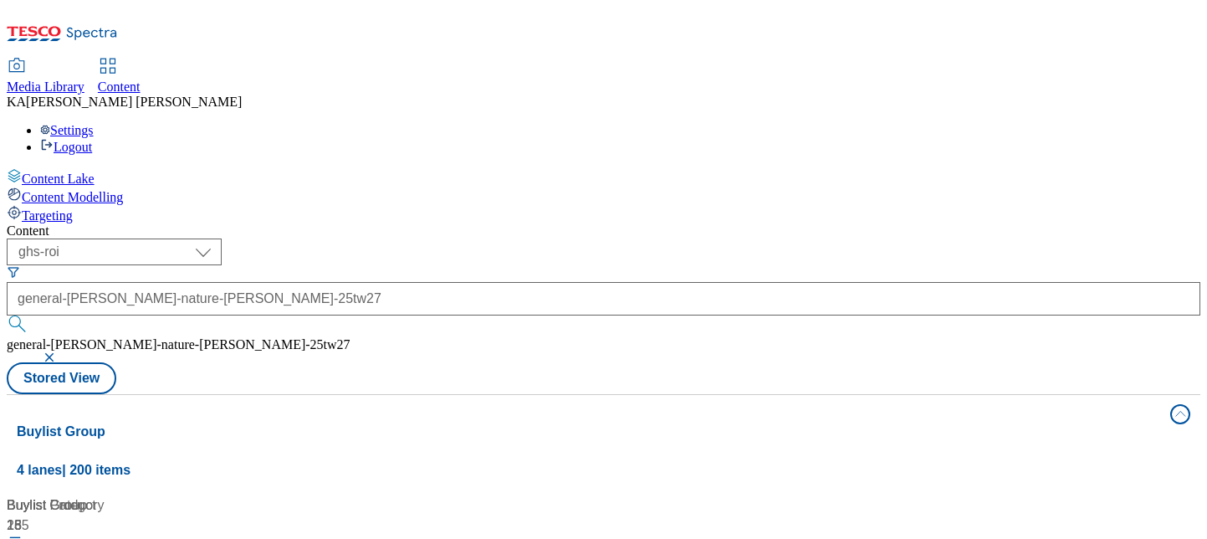
click at [59, 352] on button "button" at bounding box center [51, 357] width 17 height 10
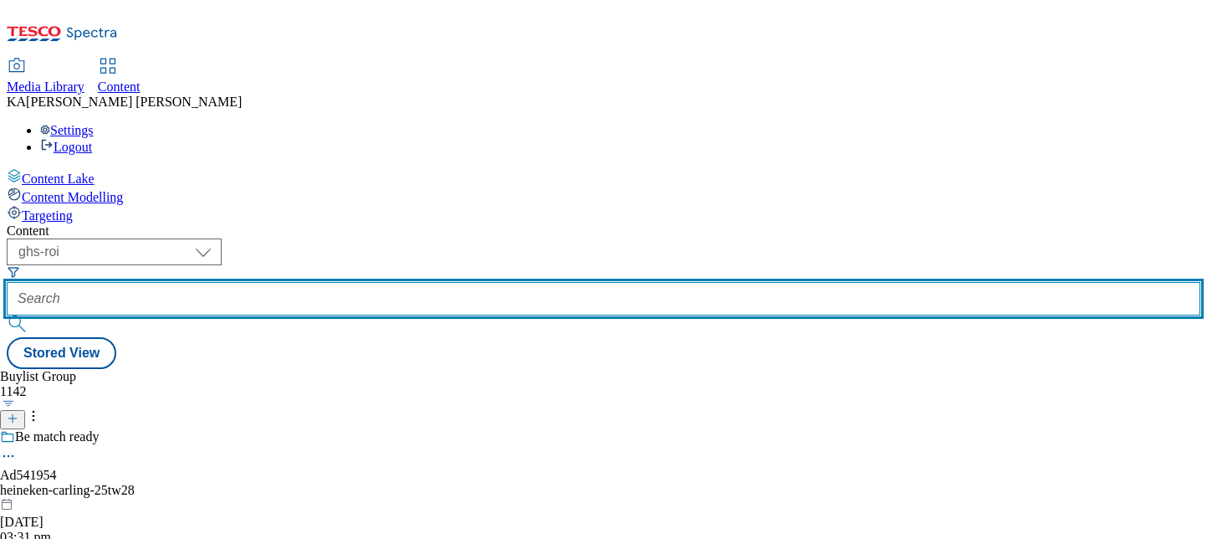
click at [432, 282] on input "text" at bounding box center [603, 298] width 1193 height 33
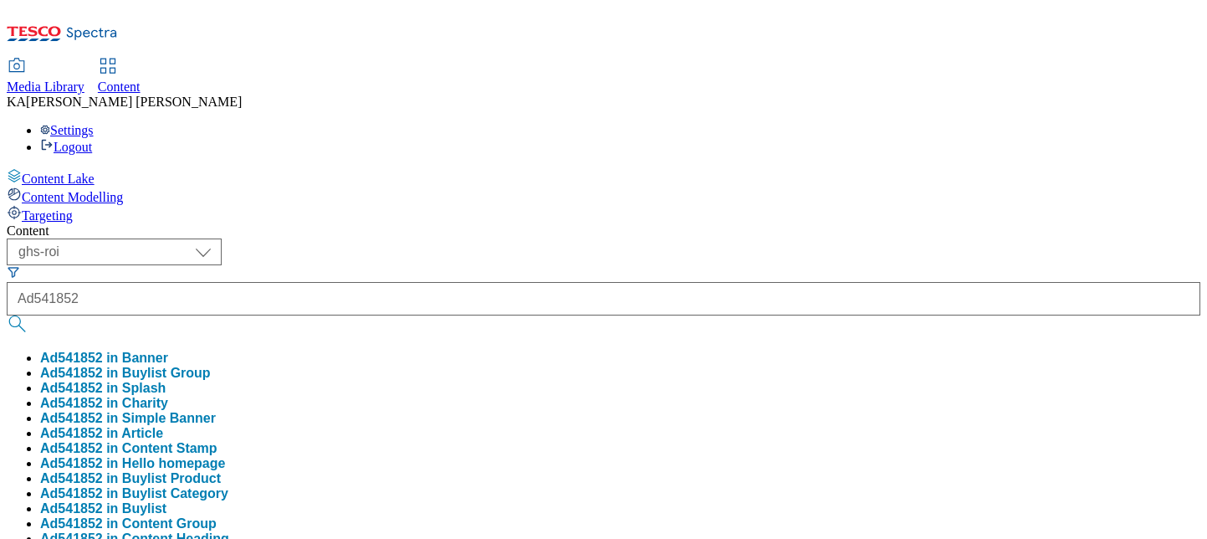
click at [211, 365] on button "Ad541852 in Buylist Group" at bounding box center [125, 372] width 171 height 15
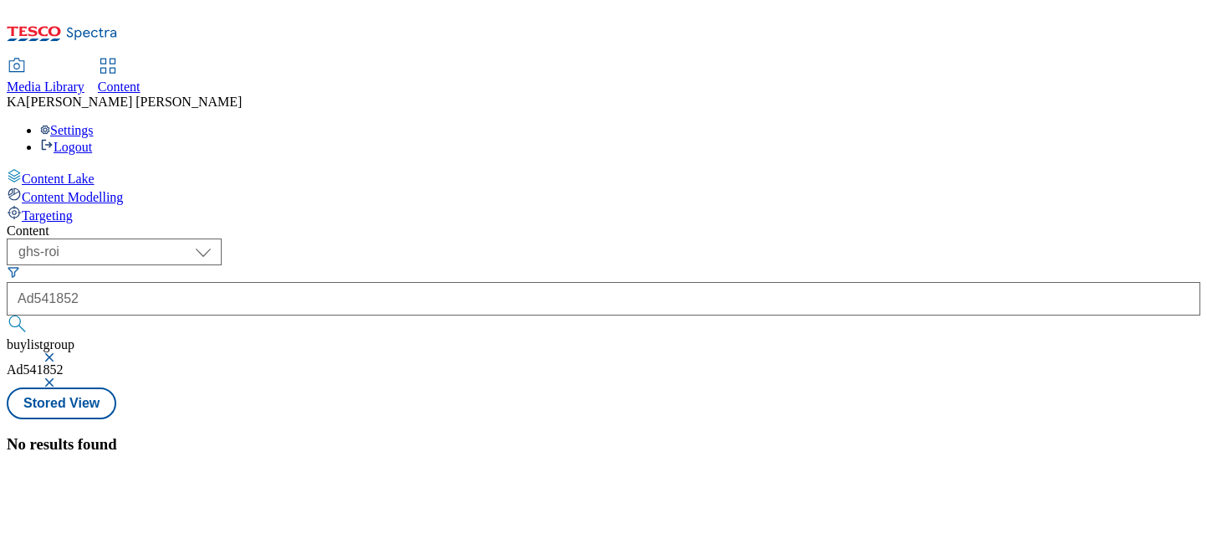
click at [59, 352] on button "button" at bounding box center [51, 357] width 17 height 10
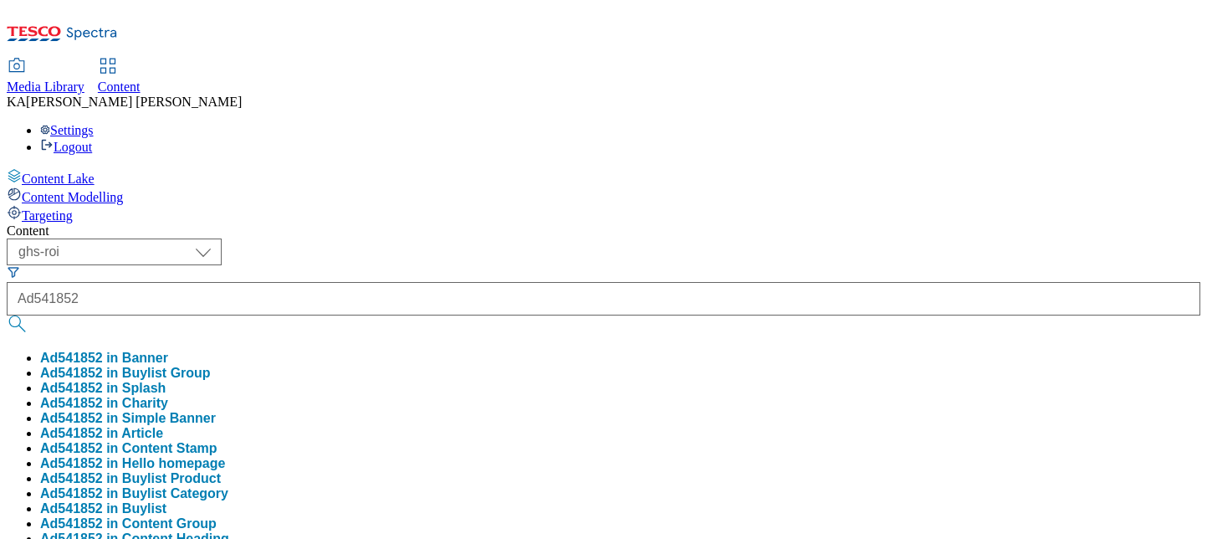
scroll to position [23, 0]
click at [166, 501] on button "Ad541852 in Buylist" at bounding box center [103, 508] width 126 height 15
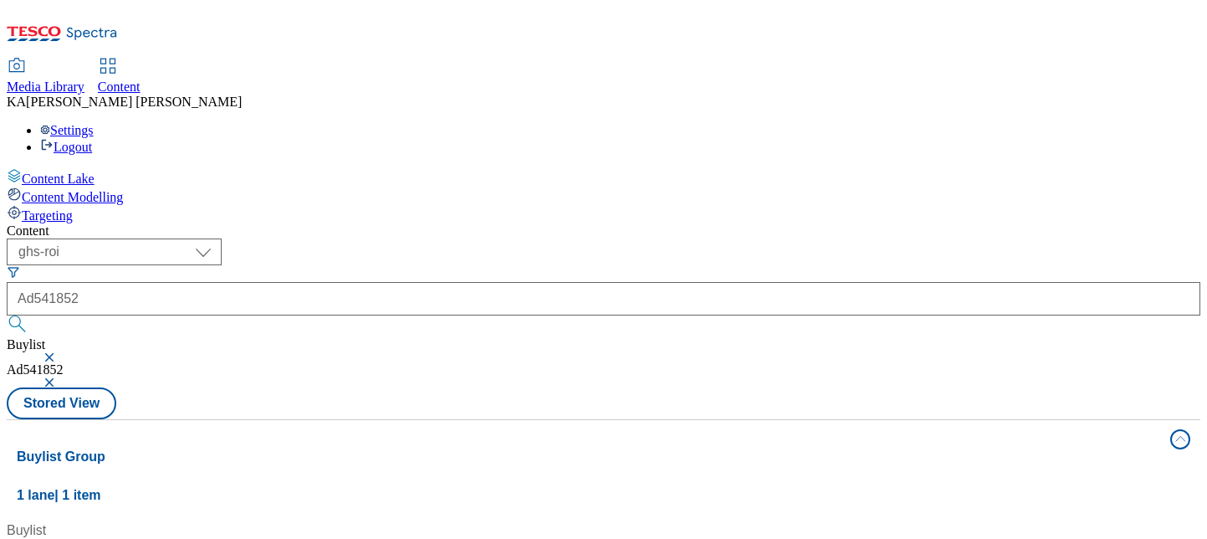
click at [59, 352] on button "button" at bounding box center [51, 357] width 17 height 10
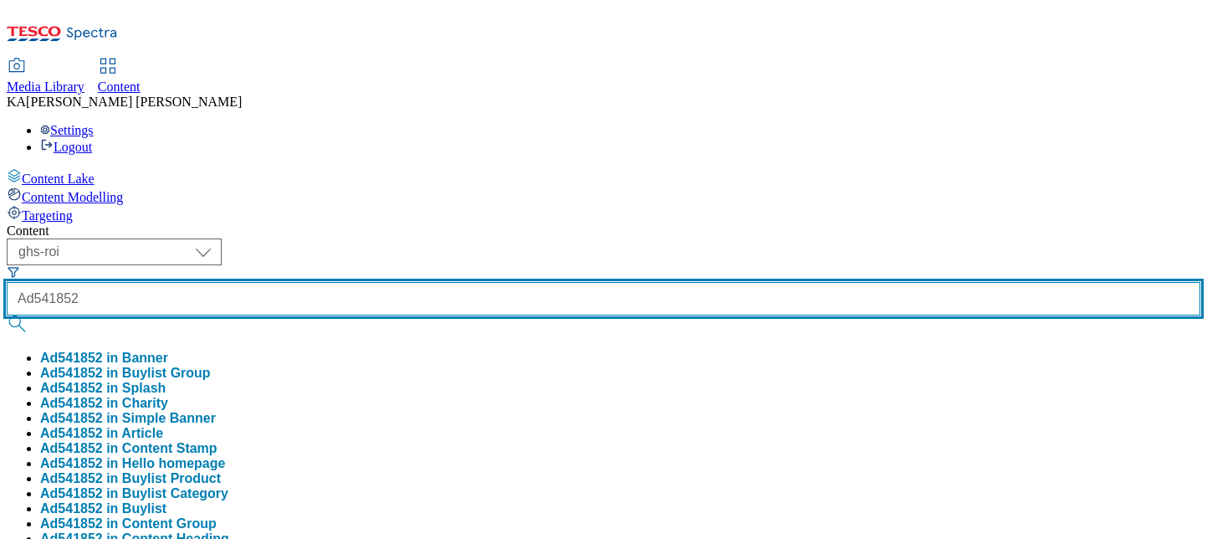
click at [378, 282] on input "Ad541852" at bounding box center [603, 298] width 1193 height 33
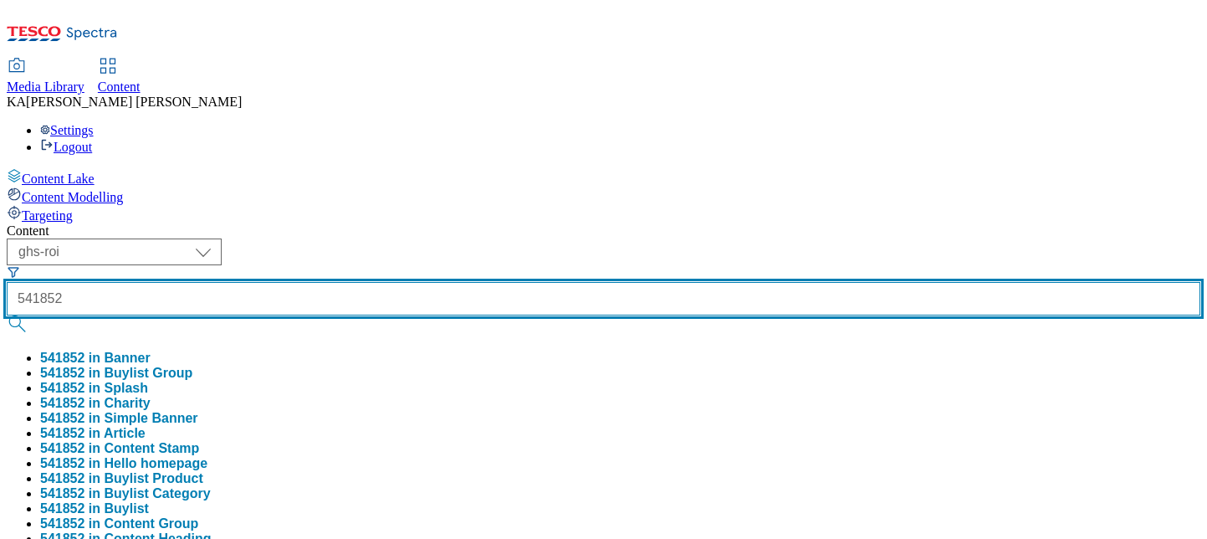
type input "541852"
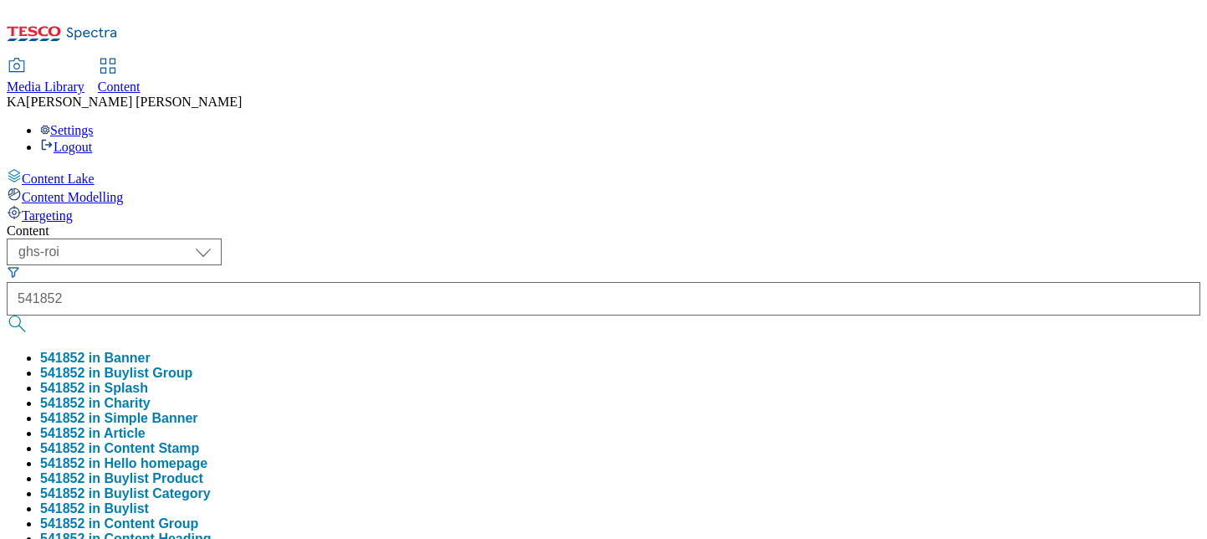
click at [192, 365] on button "541852 in Buylist Group" at bounding box center [116, 372] width 152 height 15
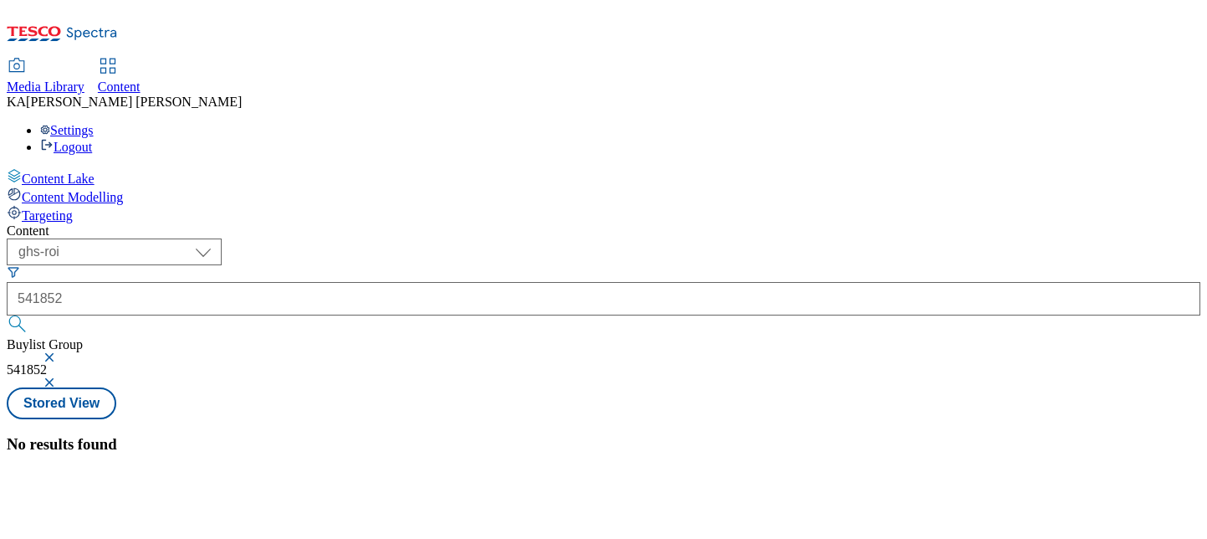
click at [59, 377] on button "button" at bounding box center [51, 382] width 17 height 10
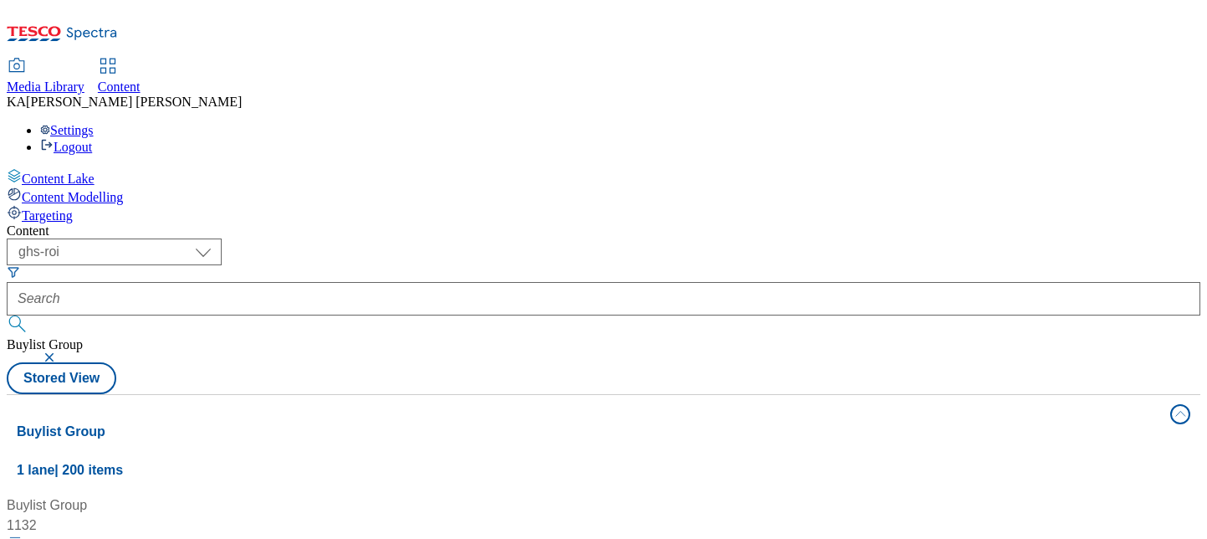
click at [59, 352] on button "button" at bounding box center [51, 357] width 17 height 10
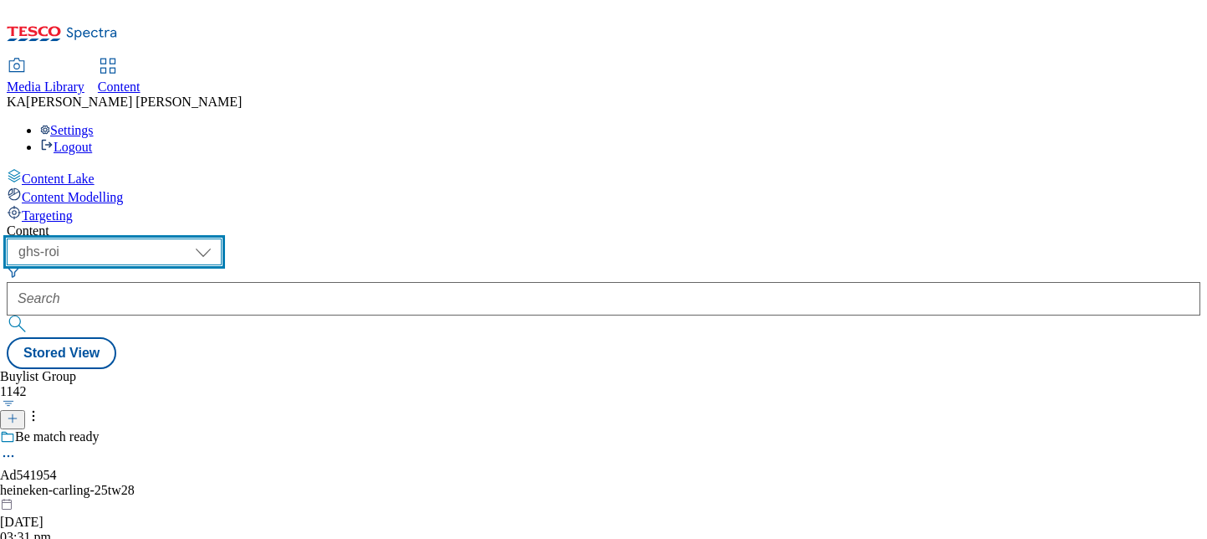
click at [222, 238] on select "ghs-roi ghs-uk" at bounding box center [114, 251] width 215 height 27
click at [217, 238] on select "ghs-roi ghs-uk" at bounding box center [114, 251] width 215 height 27
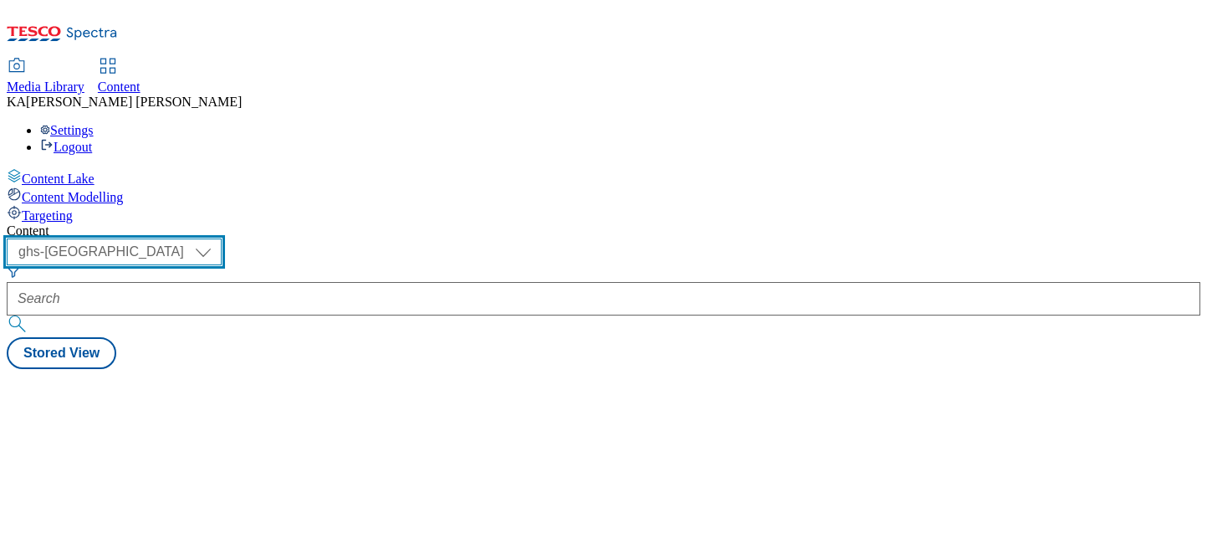
click at [222, 238] on select "ghs-roi ghs-uk" at bounding box center [114, 251] width 215 height 27
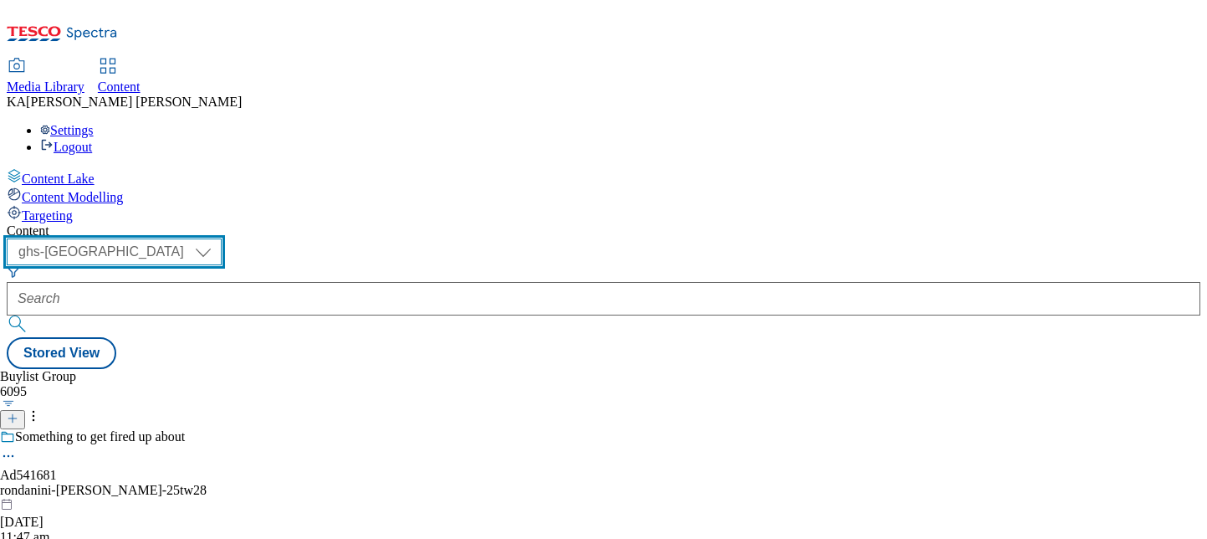
select select "ghs-roi"
click at [217, 238] on select "ghs-roi ghs-uk" at bounding box center [114, 251] width 215 height 27
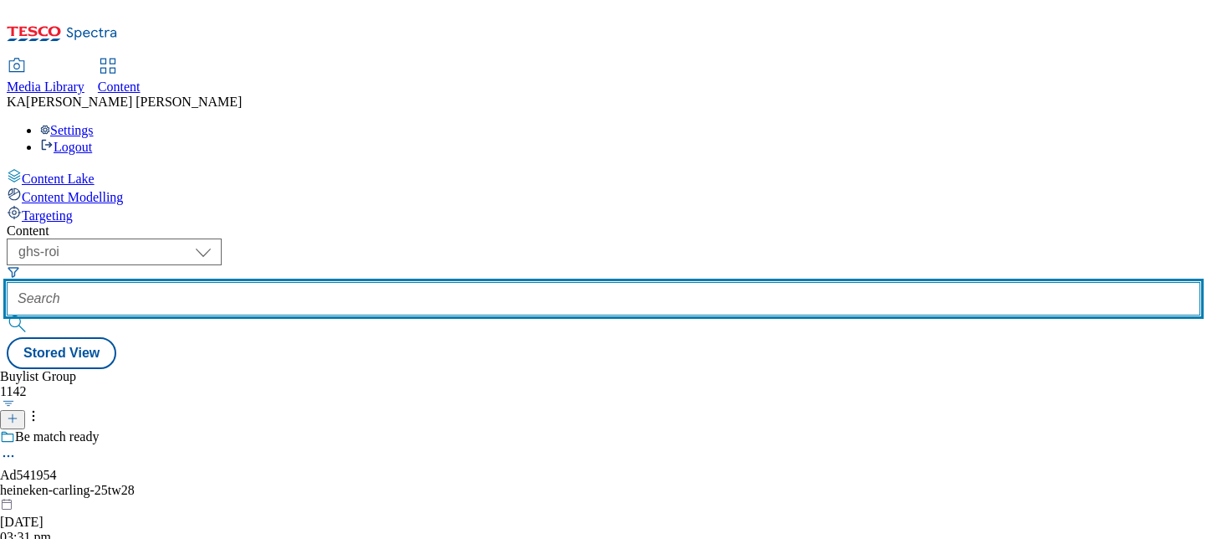
click at [422, 282] on input "text" at bounding box center [603, 298] width 1193 height 33
paste input "general-[PERSON_NAME]-nature-[PERSON_NAME]-25tw27"
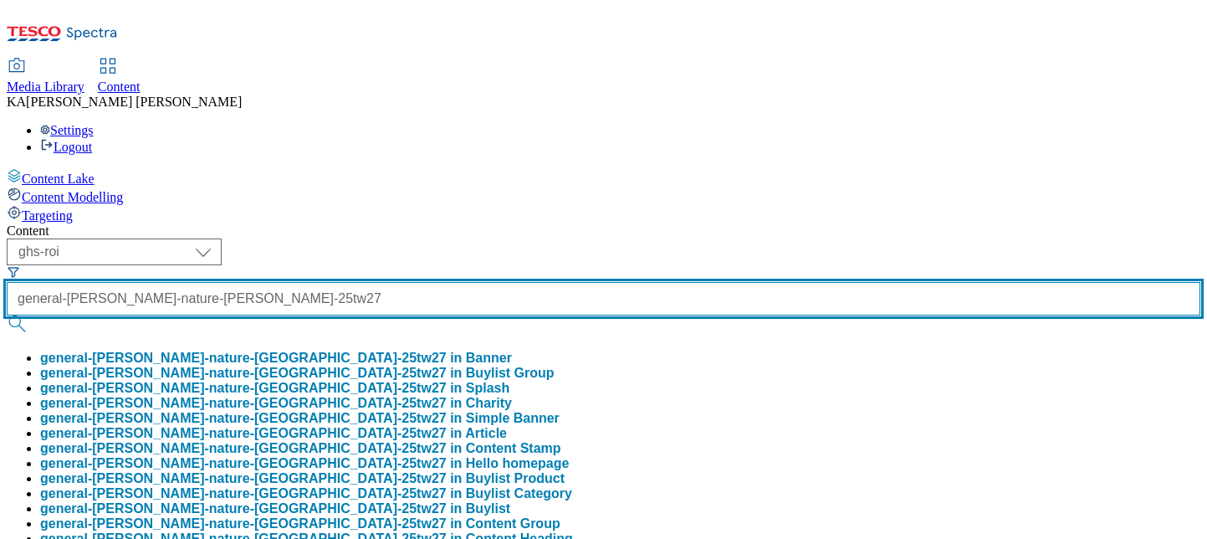
scroll to position [0, 65]
type input "general-[PERSON_NAME]-nature-[PERSON_NAME]-25tw27"
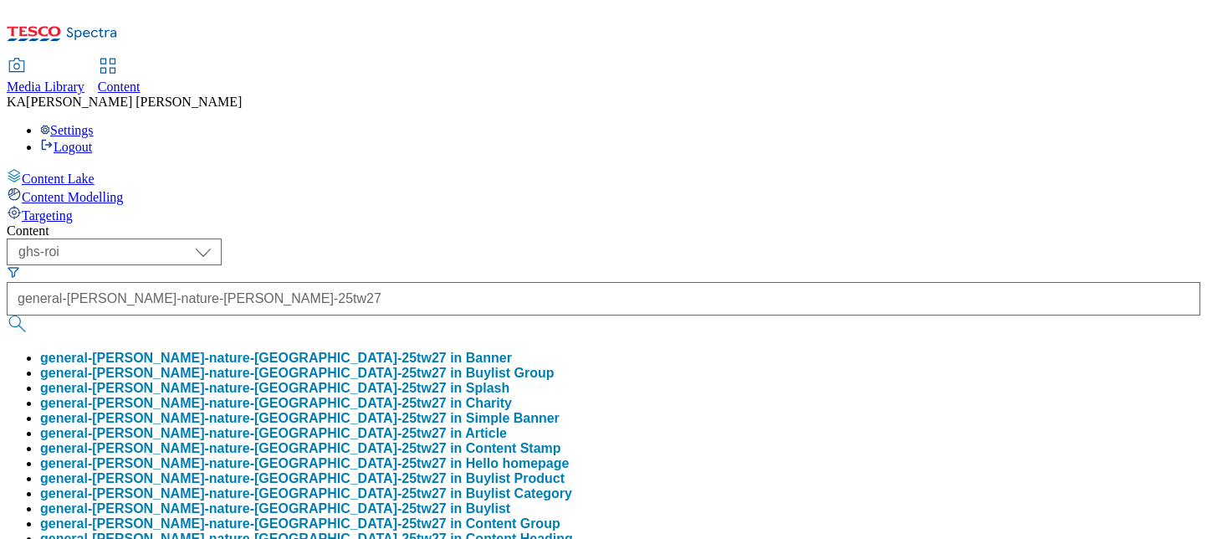
click at [387, 365] on button "general-mills-nature-vallery-25tw27 in Buylist Group" at bounding box center [297, 372] width 514 height 15
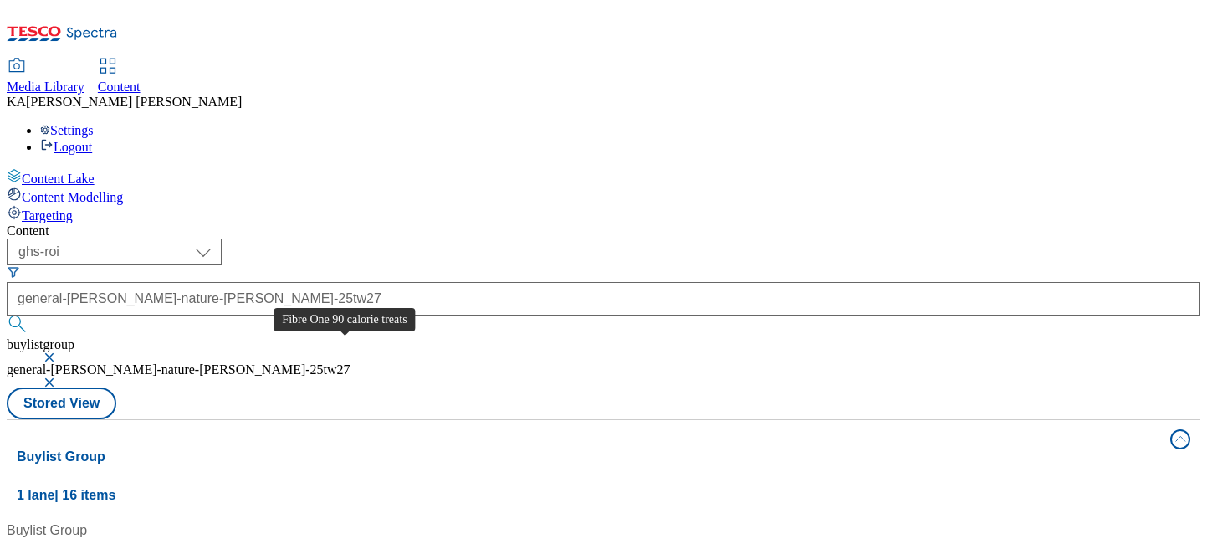
scroll to position [646, 0]
click at [59, 352] on button "button" at bounding box center [51, 357] width 17 height 10
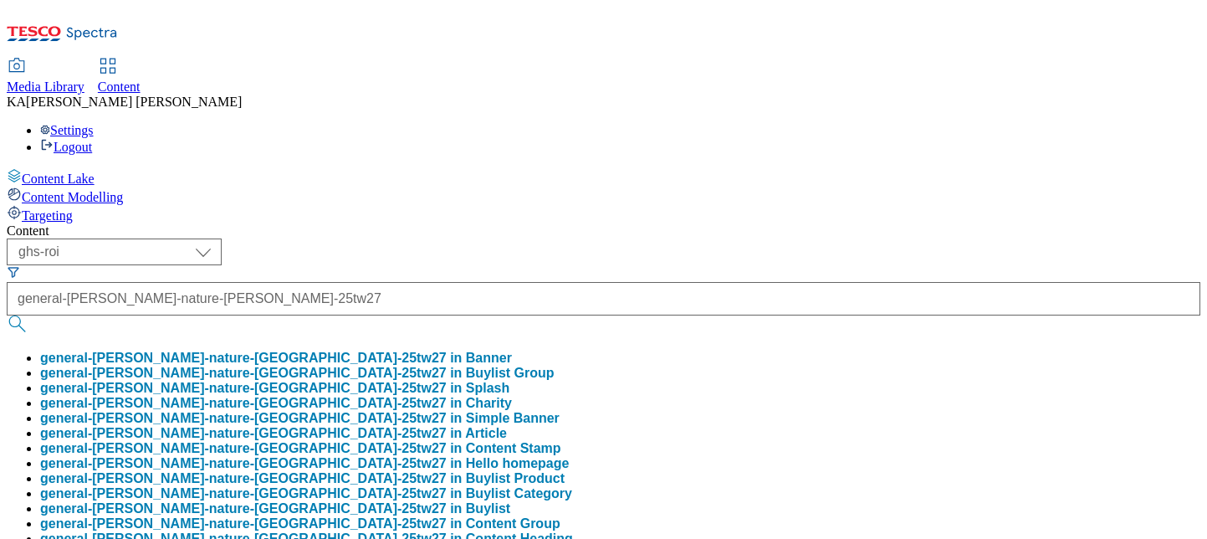
scroll to position [108, 0]
click at [392, 501] on button "general-mills-nature-vallery-25tw27 in Buylist" at bounding box center [275, 508] width 470 height 15
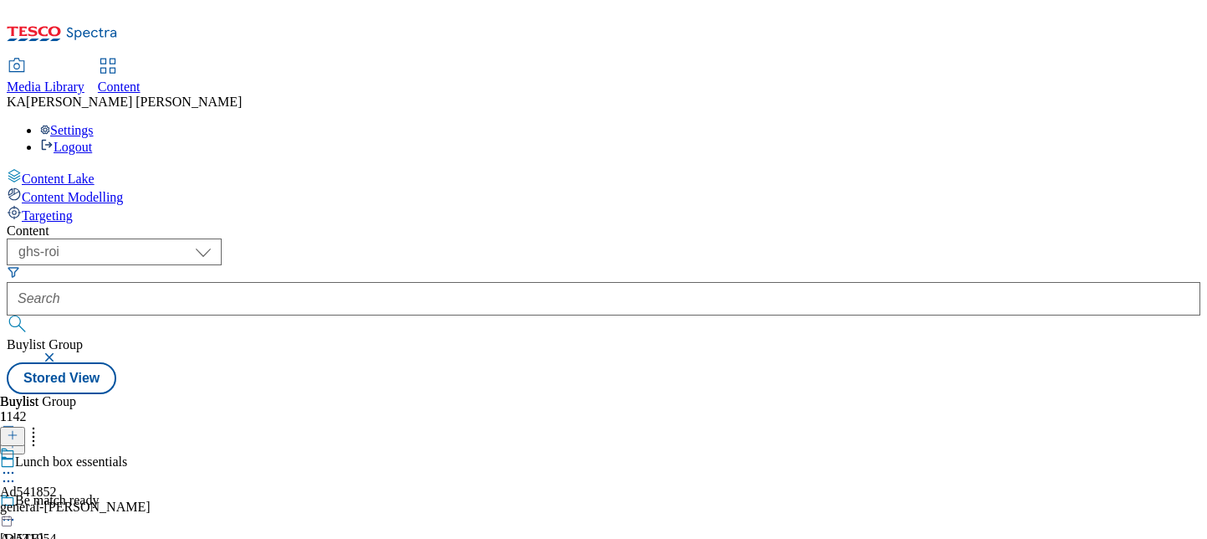
click at [10, 472] on circle at bounding box center [9, 473] width 3 height 3
click at [71, 502] on span "Edit" at bounding box center [61, 508] width 19 height 13
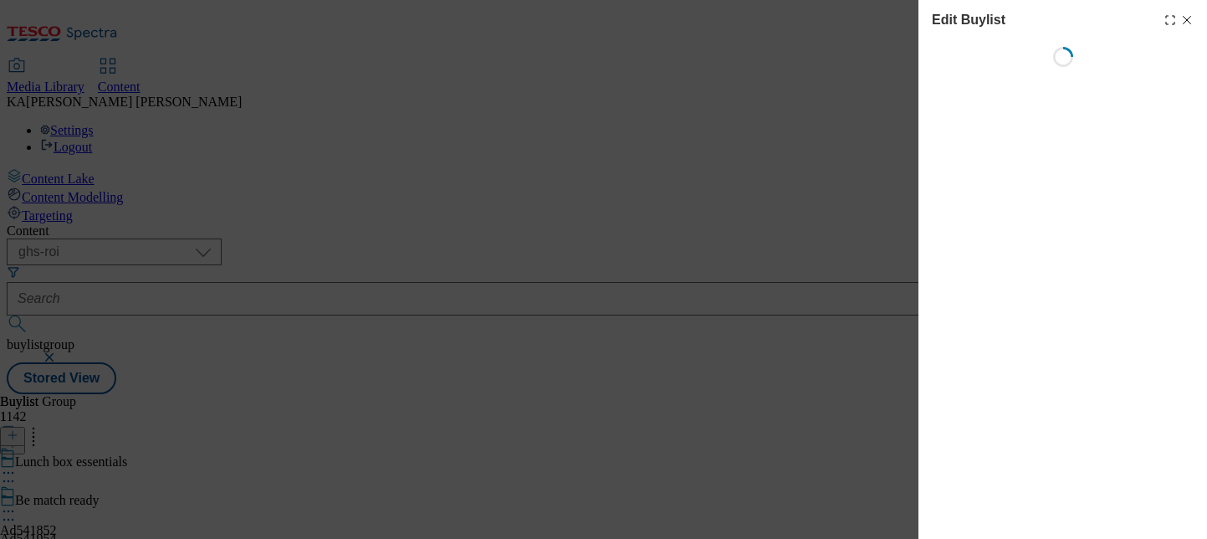
select select "tactical"
select select "supplier funded short term 1-3 weeks"
select select "dunnhumby"
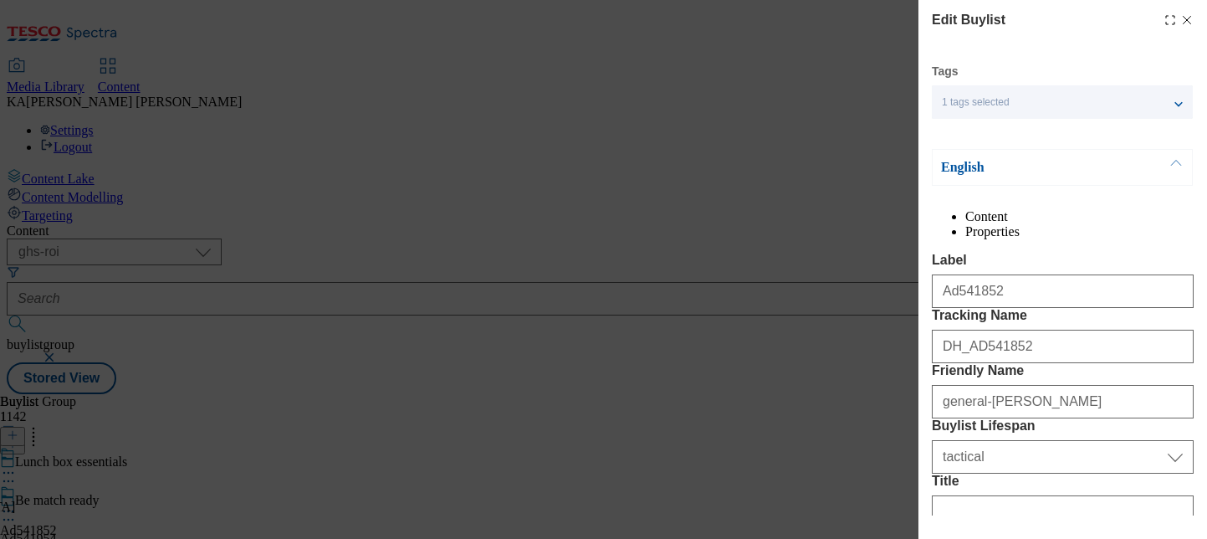
select select "Banner"
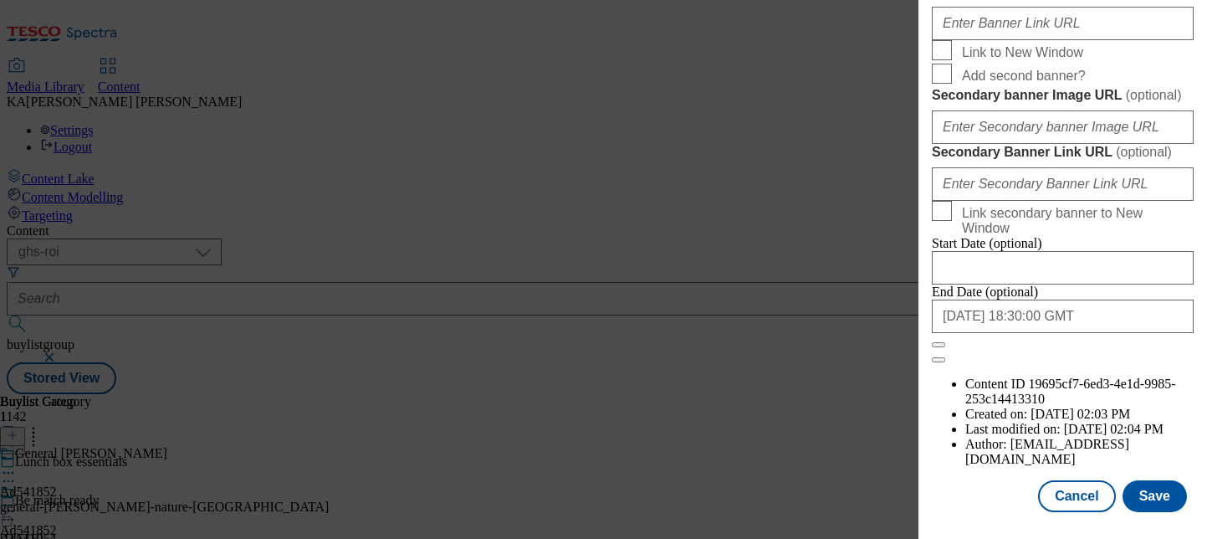
scroll to position [1484, 0]
paste input "[URL][DOMAIN_NAME]"
type input "[URL][DOMAIN_NAME]"
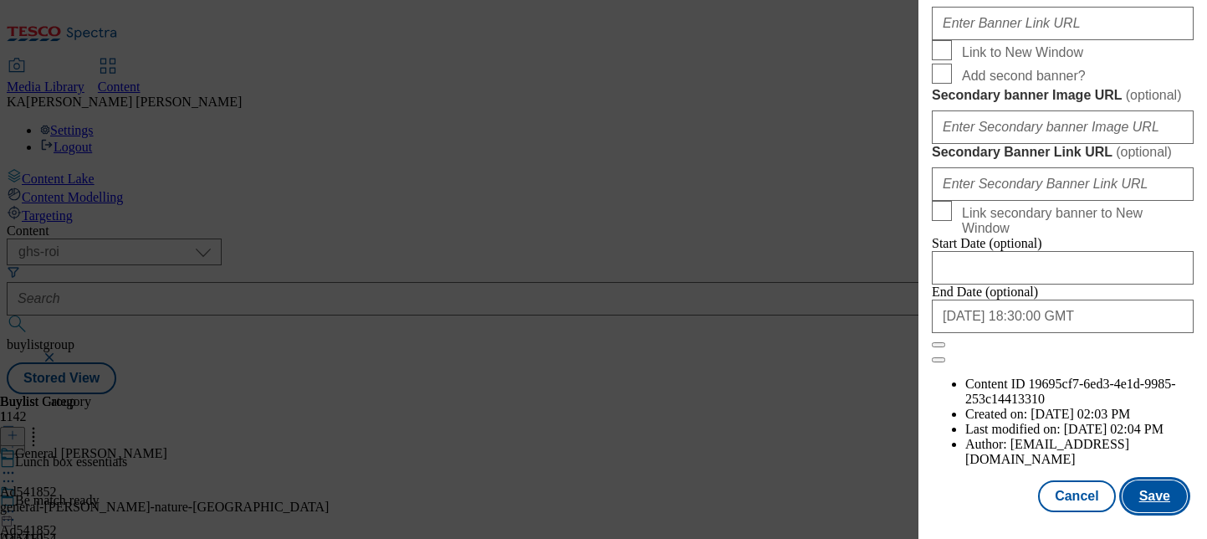
click at [1135, 499] on button "Save" at bounding box center [1154, 496] width 64 height 32
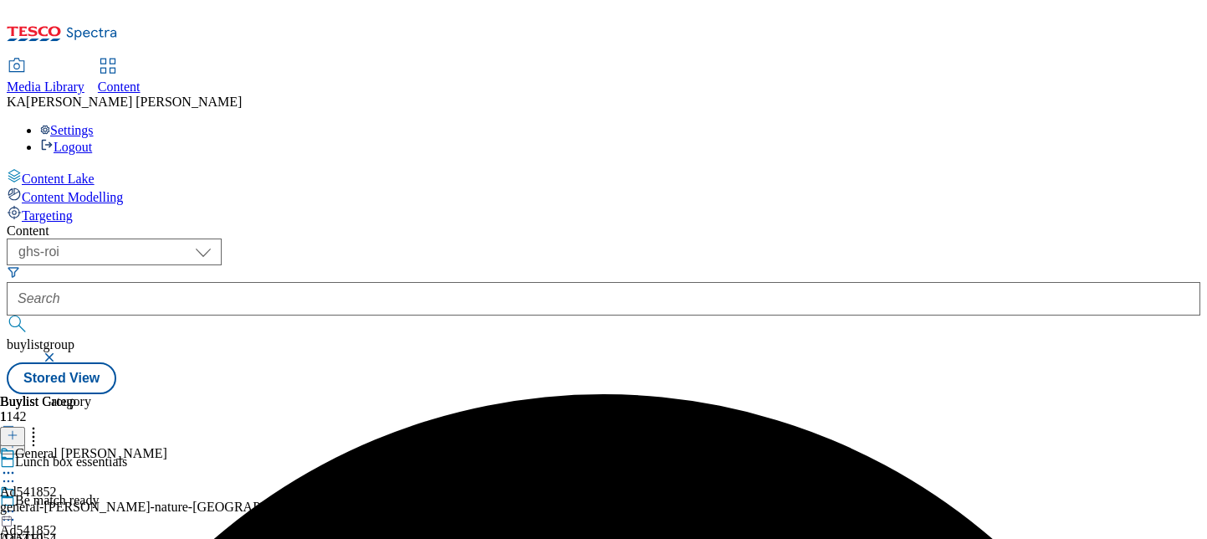
click at [17, 503] on icon at bounding box center [8, 511] width 17 height 17
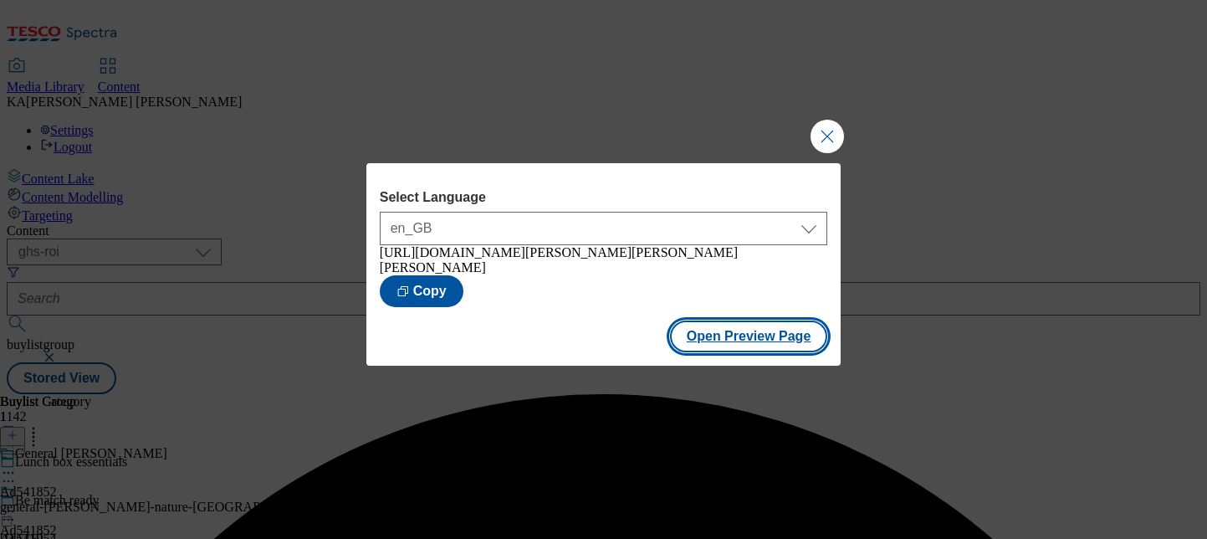
click at [720, 337] on button "Open Preview Page" at bounding box center [749, 336] width 158 height 32
click at [830, 140] on button "Close Modal" at bounding box center [826, 136] width 33 height 33
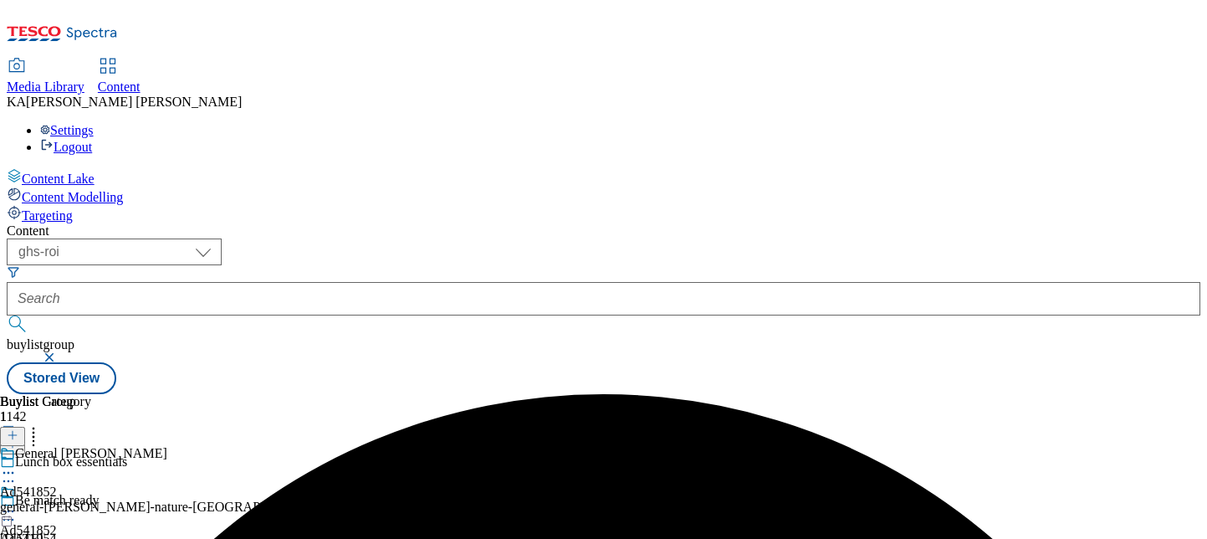
click at [10, 510] on circle at bounding box center [9, 511] width 3 height 3
